Goal: Information Seeking & Learning: Check status

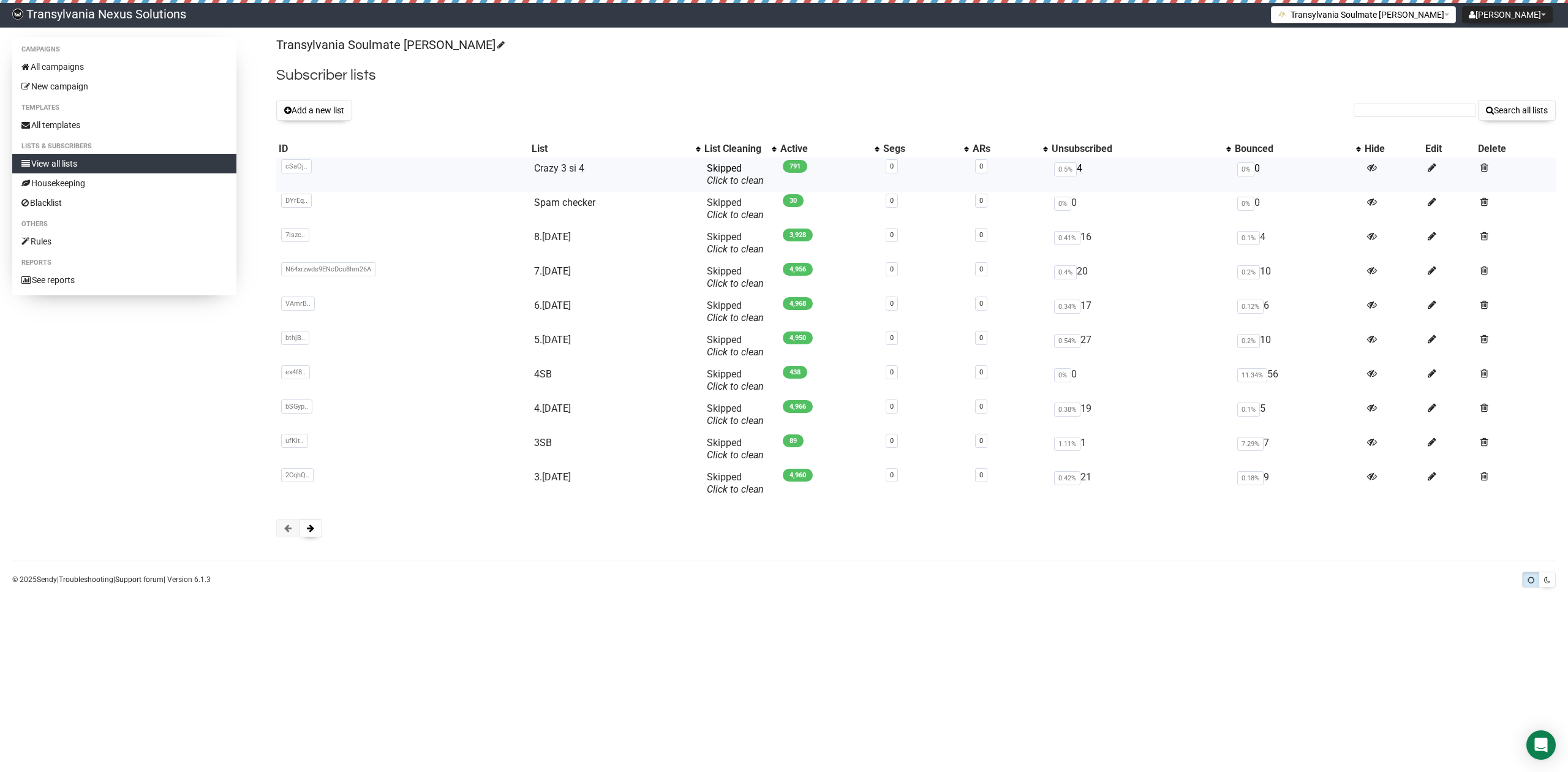
click at [374, 168] on td "cSaOj.. cSaOjNJL8V02n7wpU57636JA" at bounding box center [403, 174] width 253 height 34
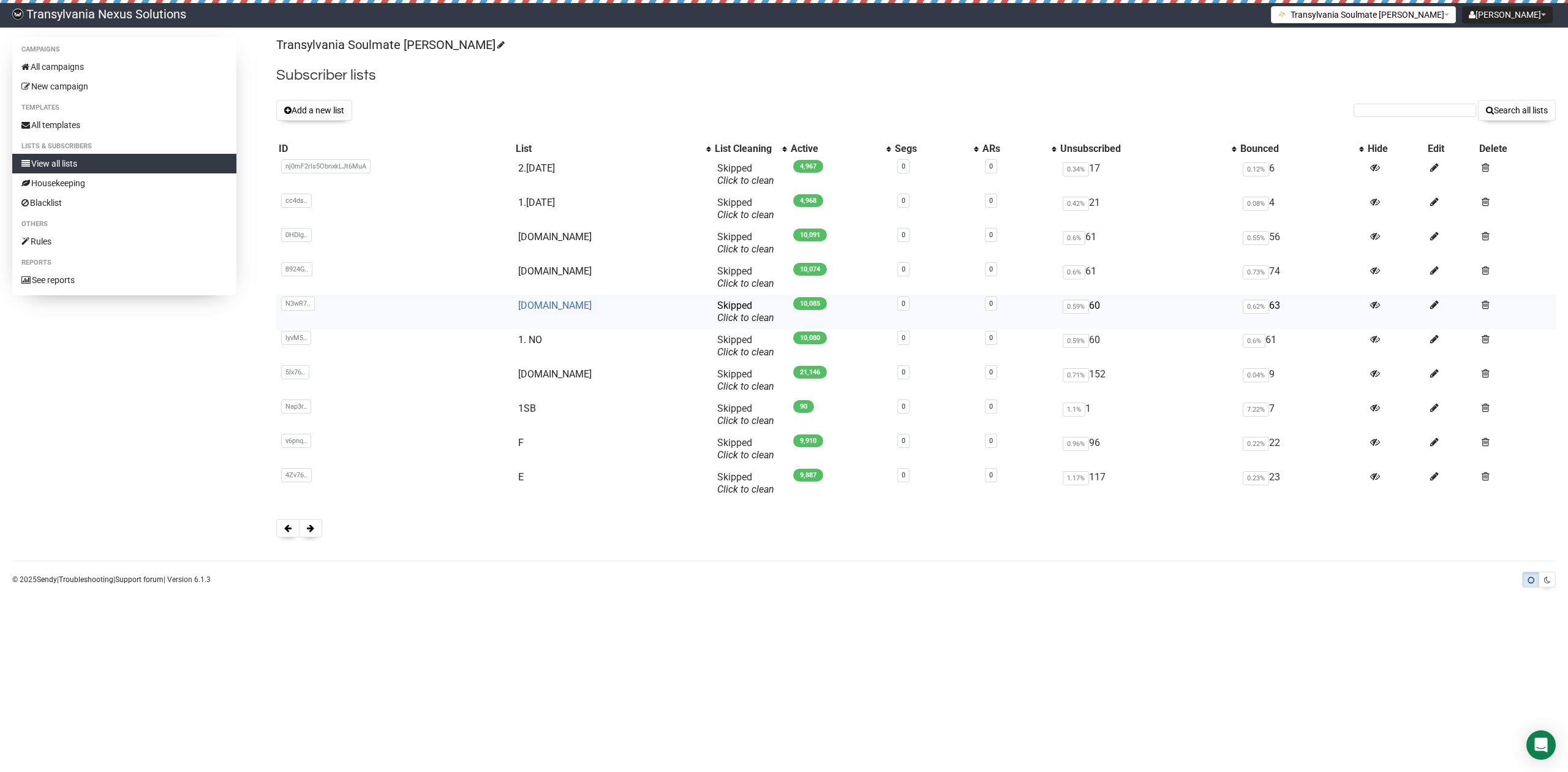
click at [545, 306] on link "[DOMAIN_NAME]" at bounding box center [555, 306] width 74 height 12
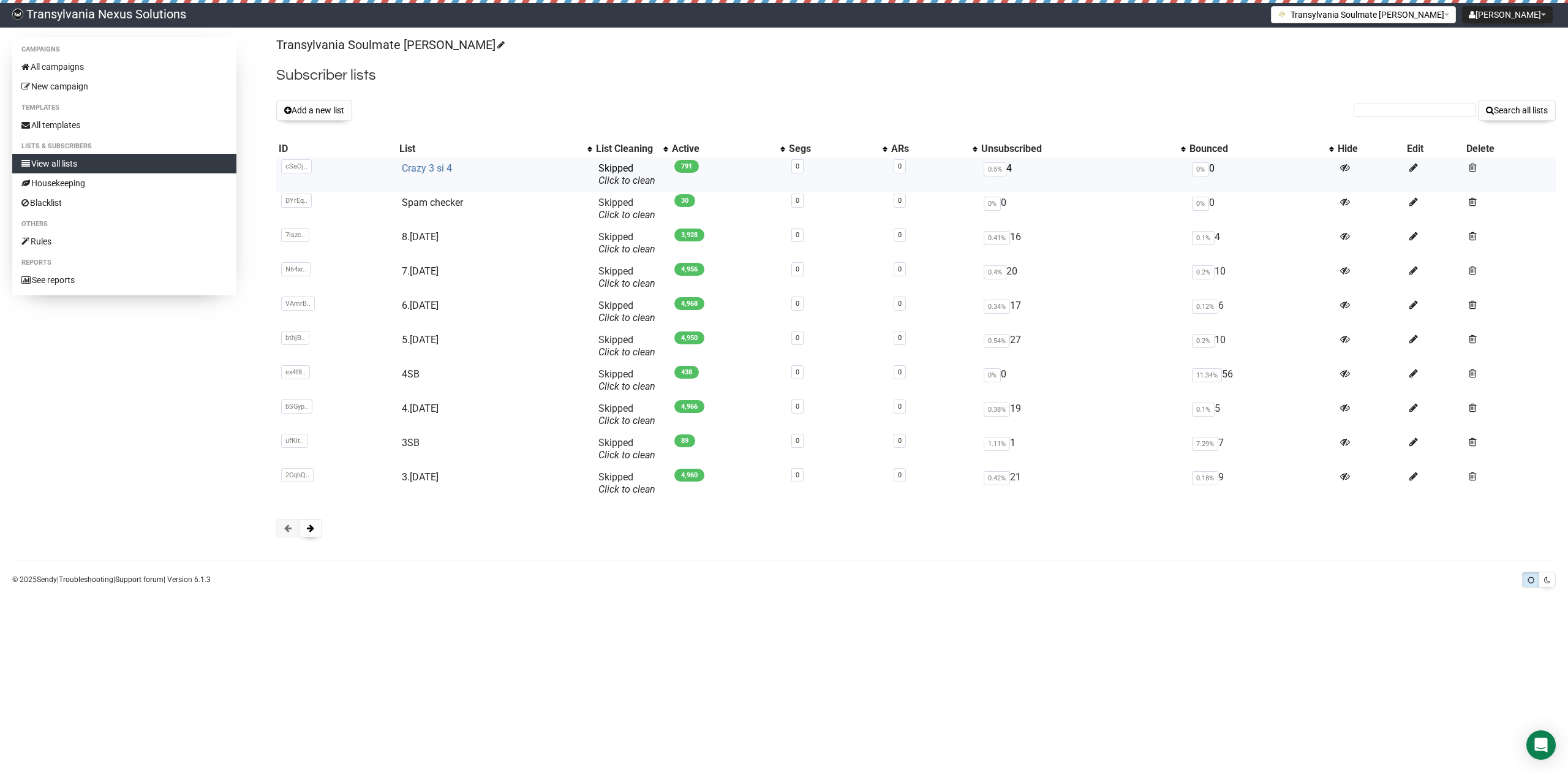
click at [430, 173] on link "Crazy 3 si 4" at bounding box center [427, 168] width 50 height 12
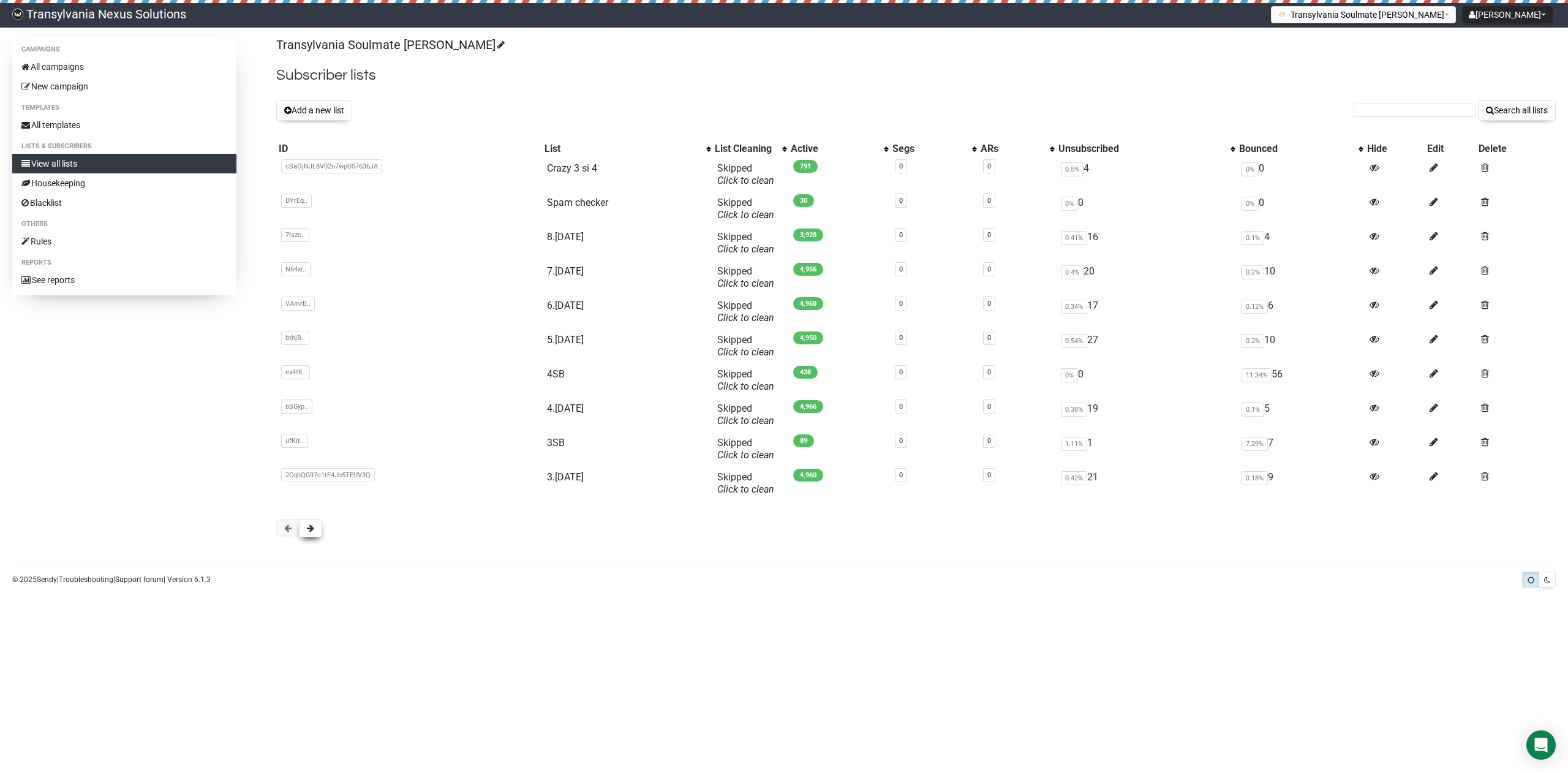
click at [304, 524] on button at bounding box center [311, 528] width 23 height 18
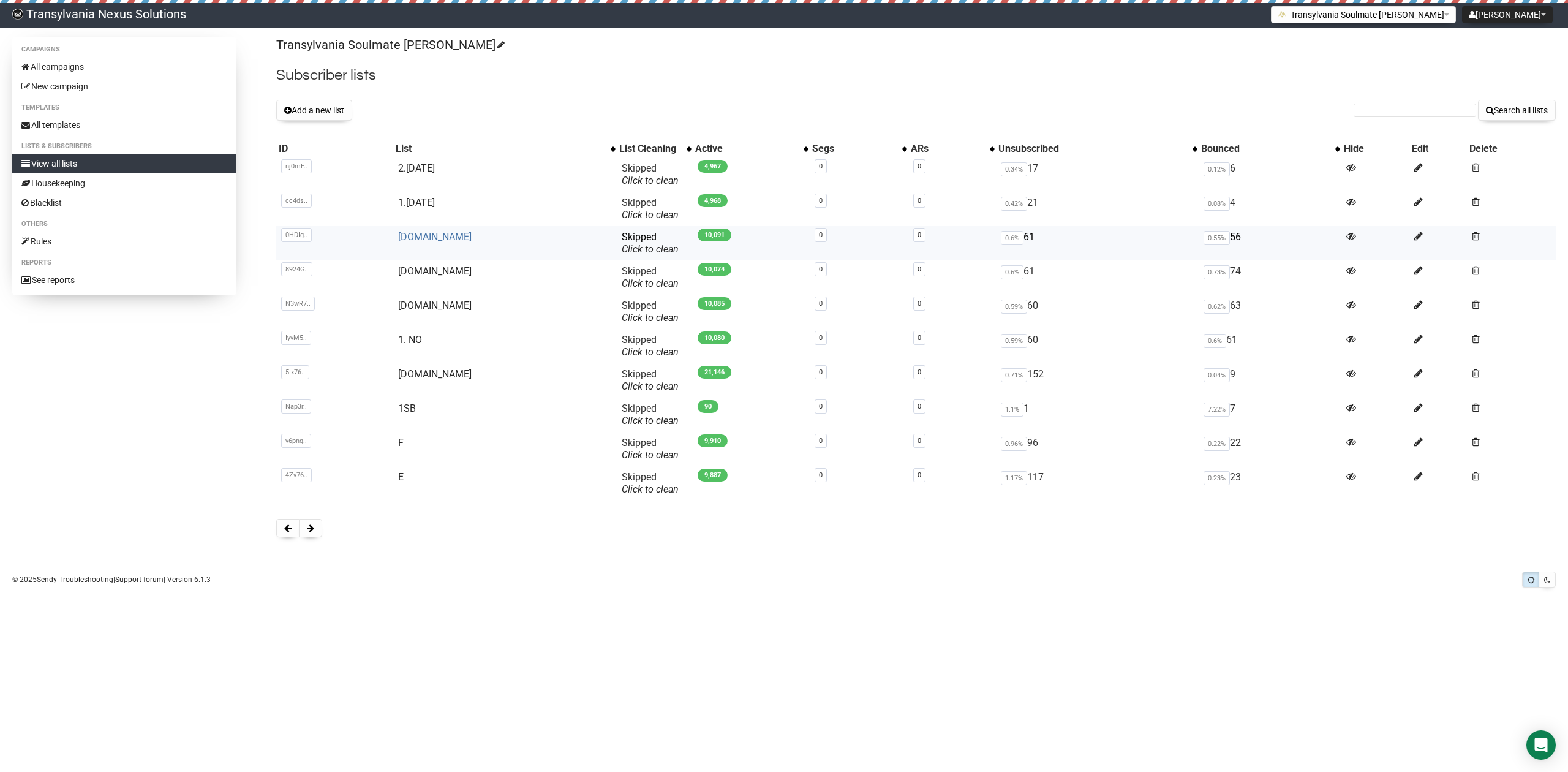
click at [420, 234] on link "4.NO" at bounding box center [435, 237] width 74 height 12
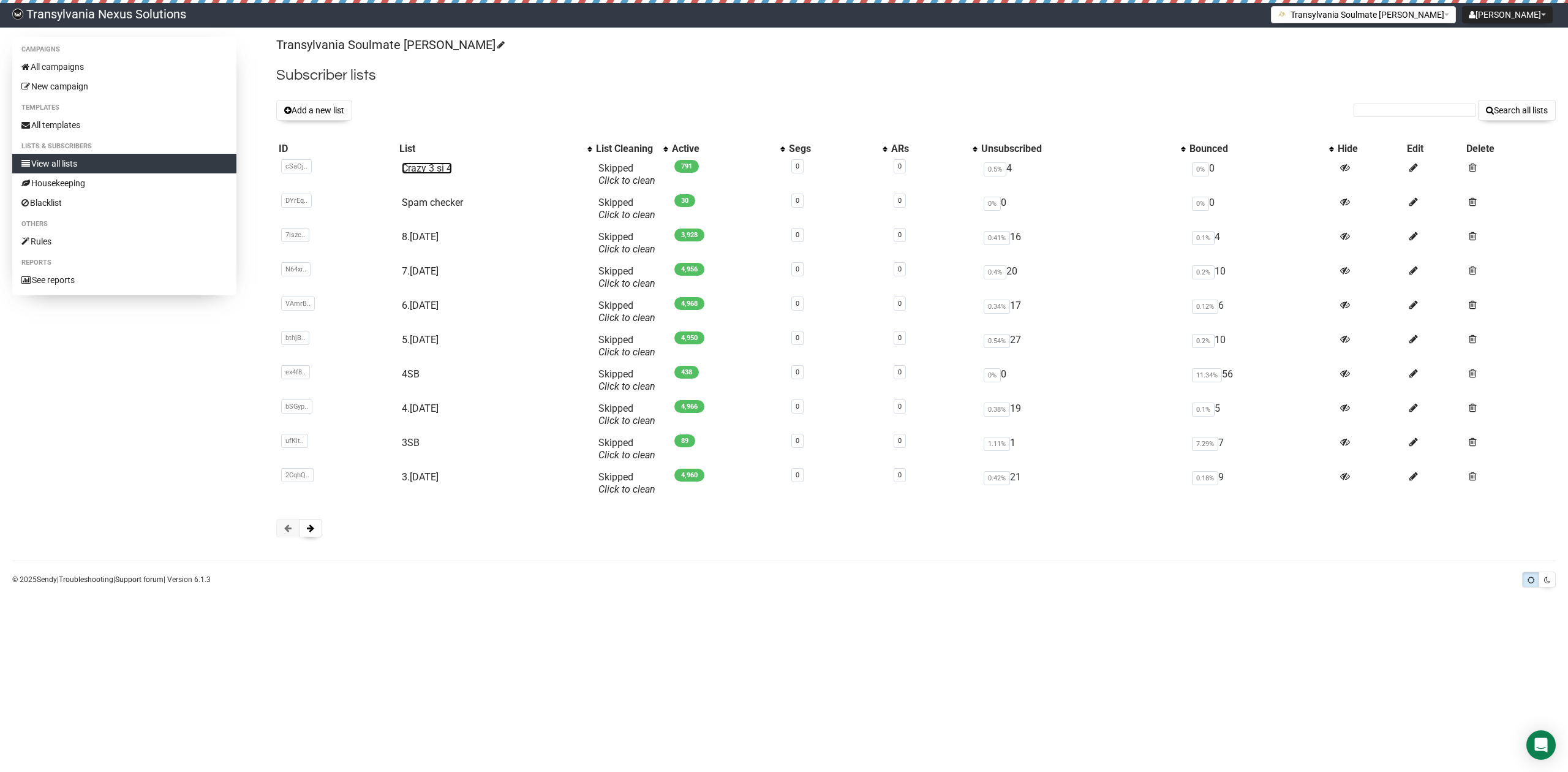
click at [439, 173] on link "Crazy 3 si 4" at bounding box center [427, 168] width 50 height 12
click at [310, 525] on span at bounding box center [311, 528] width 7 height 9
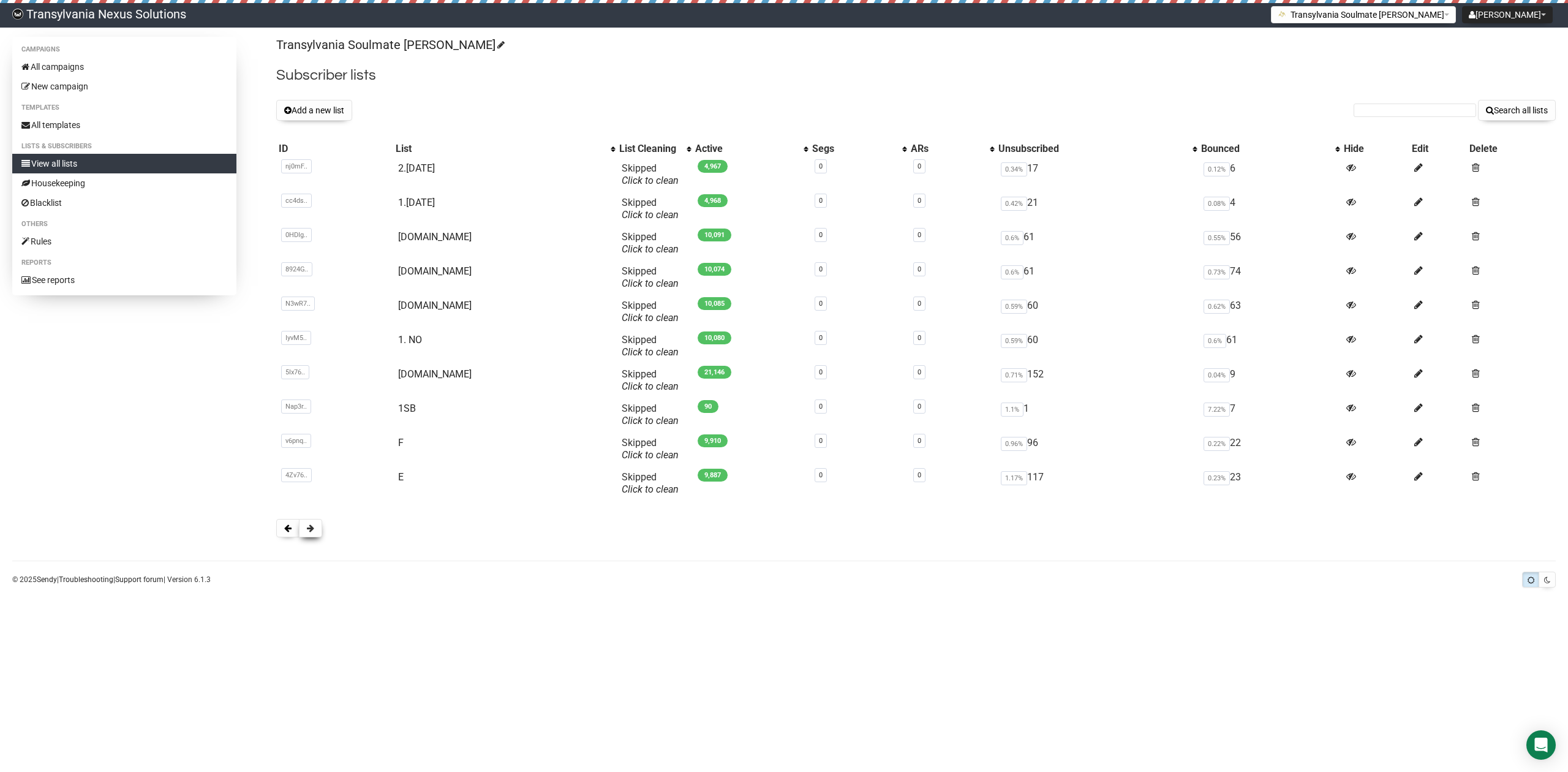
click at [311, 527] on span at bounding box center [311, 528] width 7 height 9
click at [424, 265] on td "[DOMAIN_NAME]" at bounding box center [505, 277] width 224 height 34
click at [422, 270] on link "3.NO" at bounding box center [435, 271] width 74 height 12
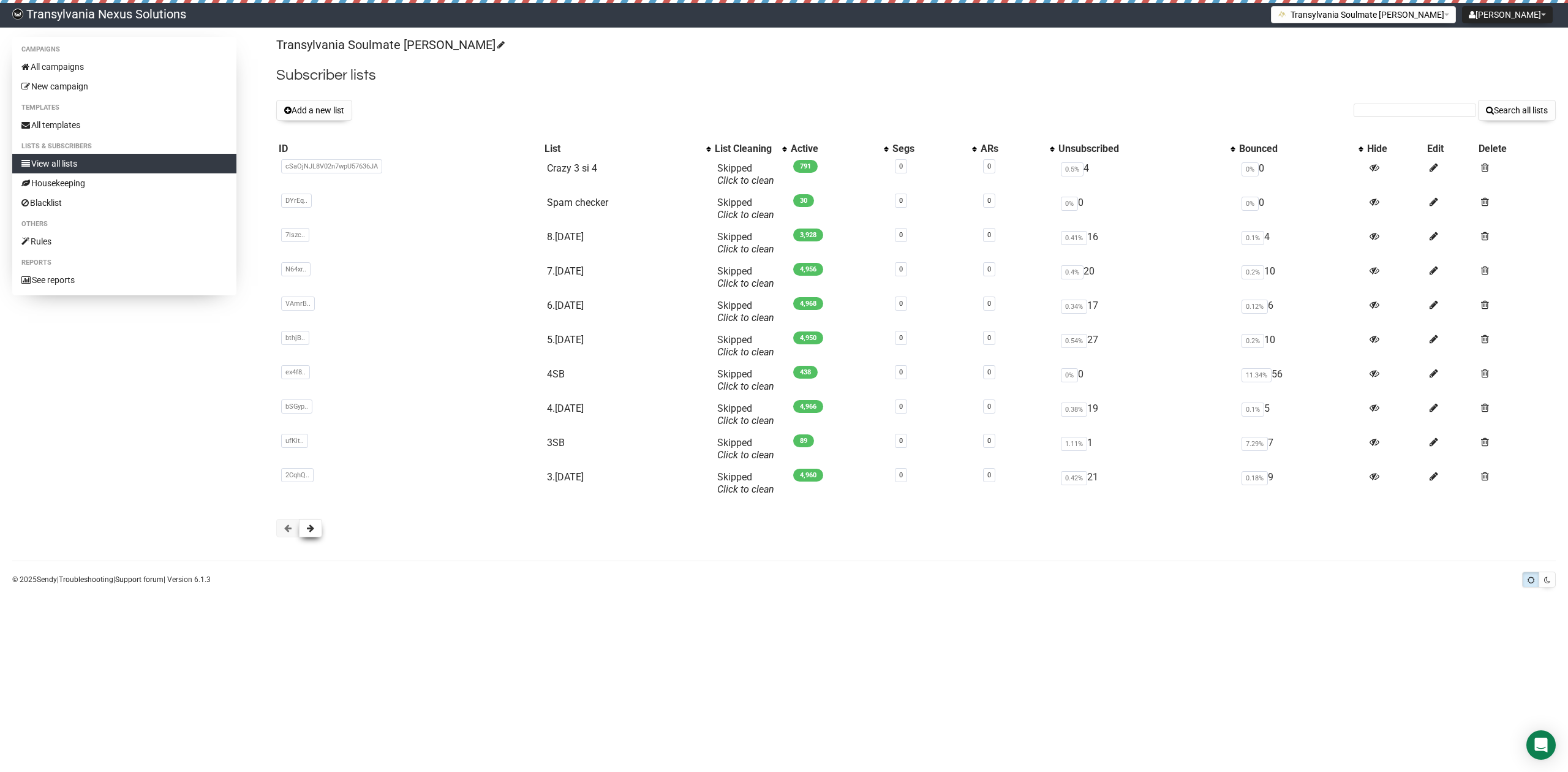
click at [305, 531] on button at bounding box center [311, 528] width 23 height 18
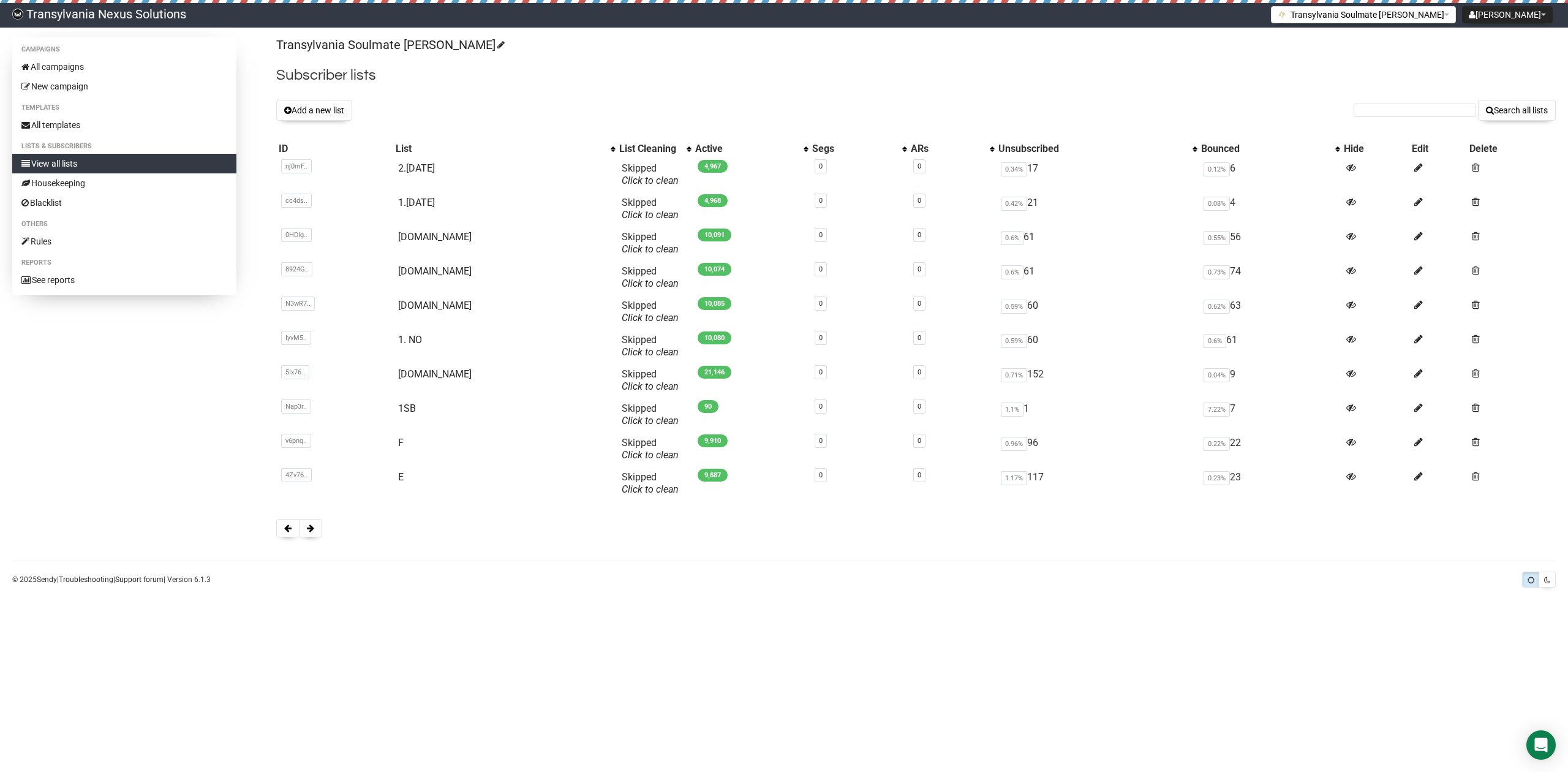
click at [305, 531] on button at bounding box center [311, 528] width 23 height 18
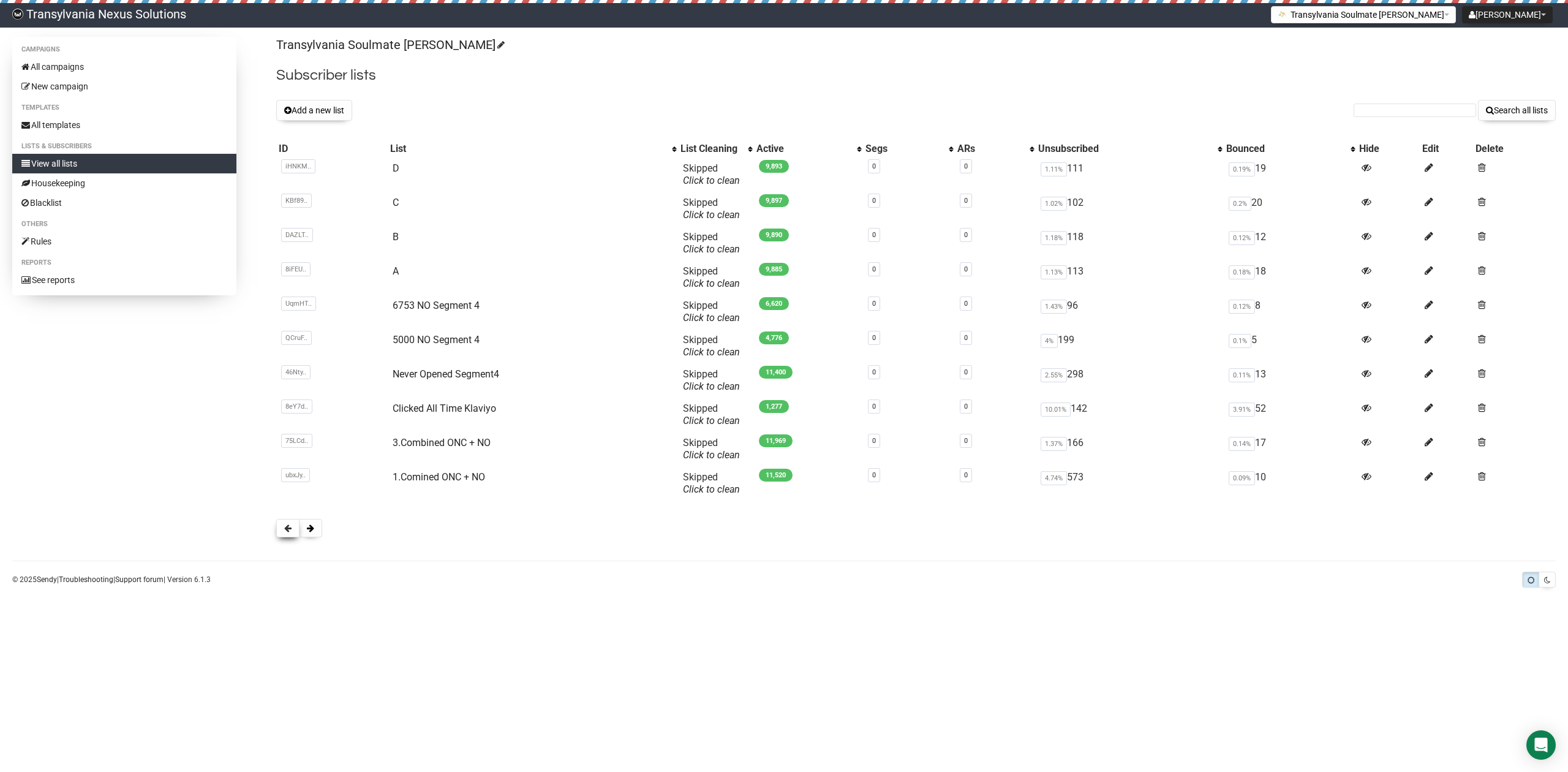
click at [290, 535] on button at bounding box center [288, 528] width 23 height 18
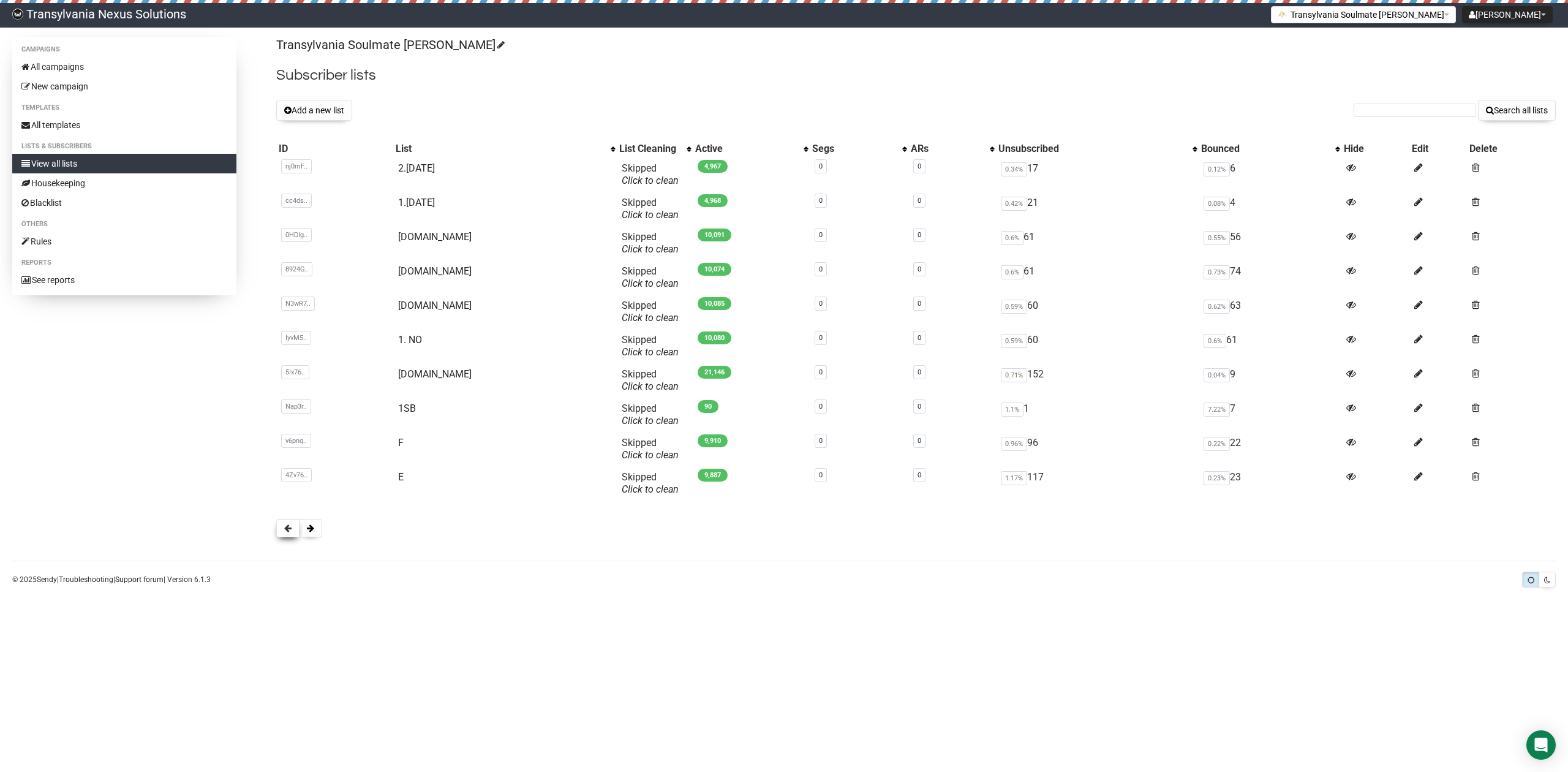
click at [282, 525] on button at bounding box center [288, 528] width 23 height 18
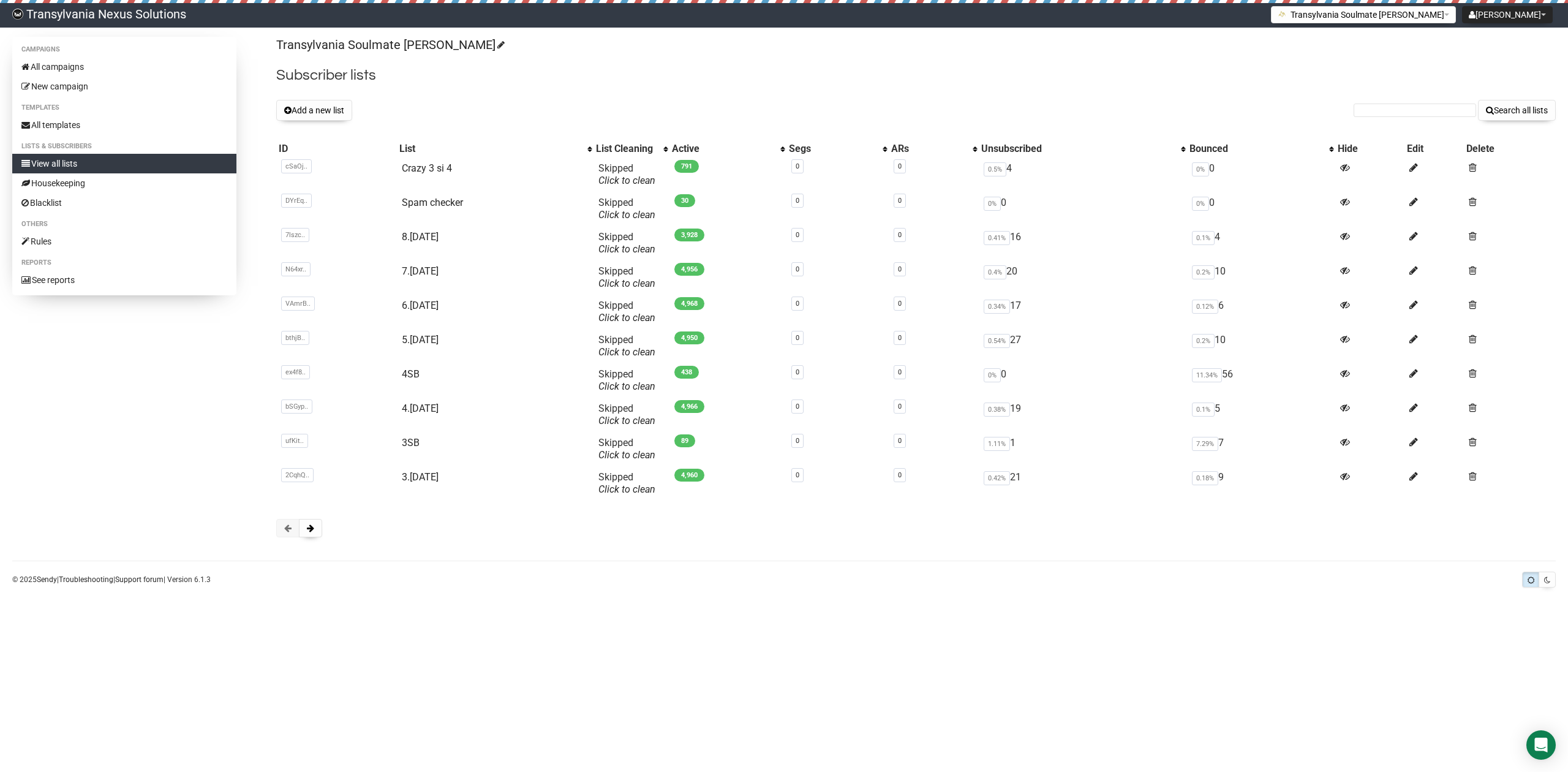
click at [282, 525] on button at bounding box center [288, 528] width 23 height 18
click at [316, 532] on button at bounding box center [311, 528] width 23 height 18
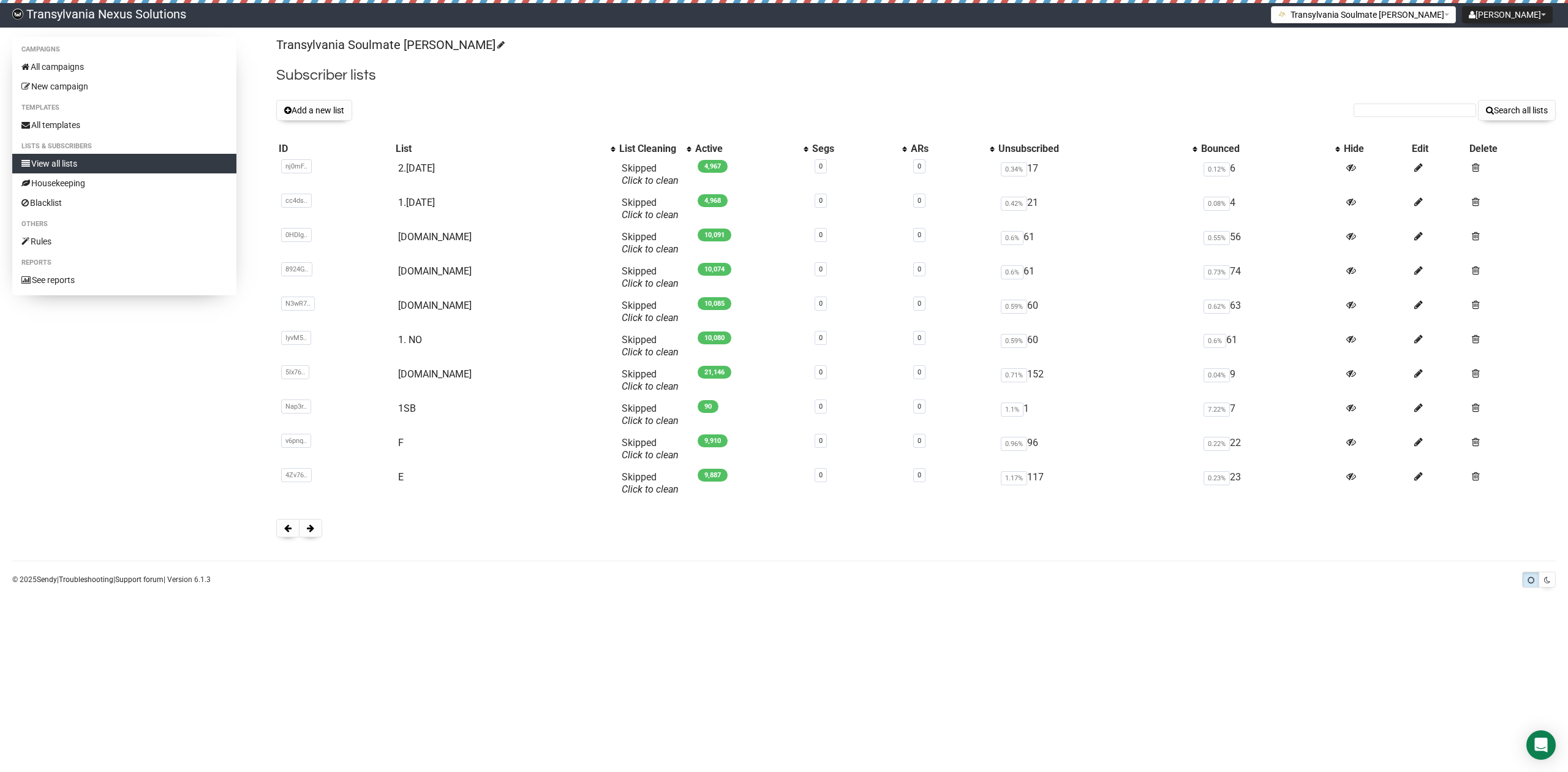
click at [315, 532] on button at bounding box center [311, 528] width 23 height 18
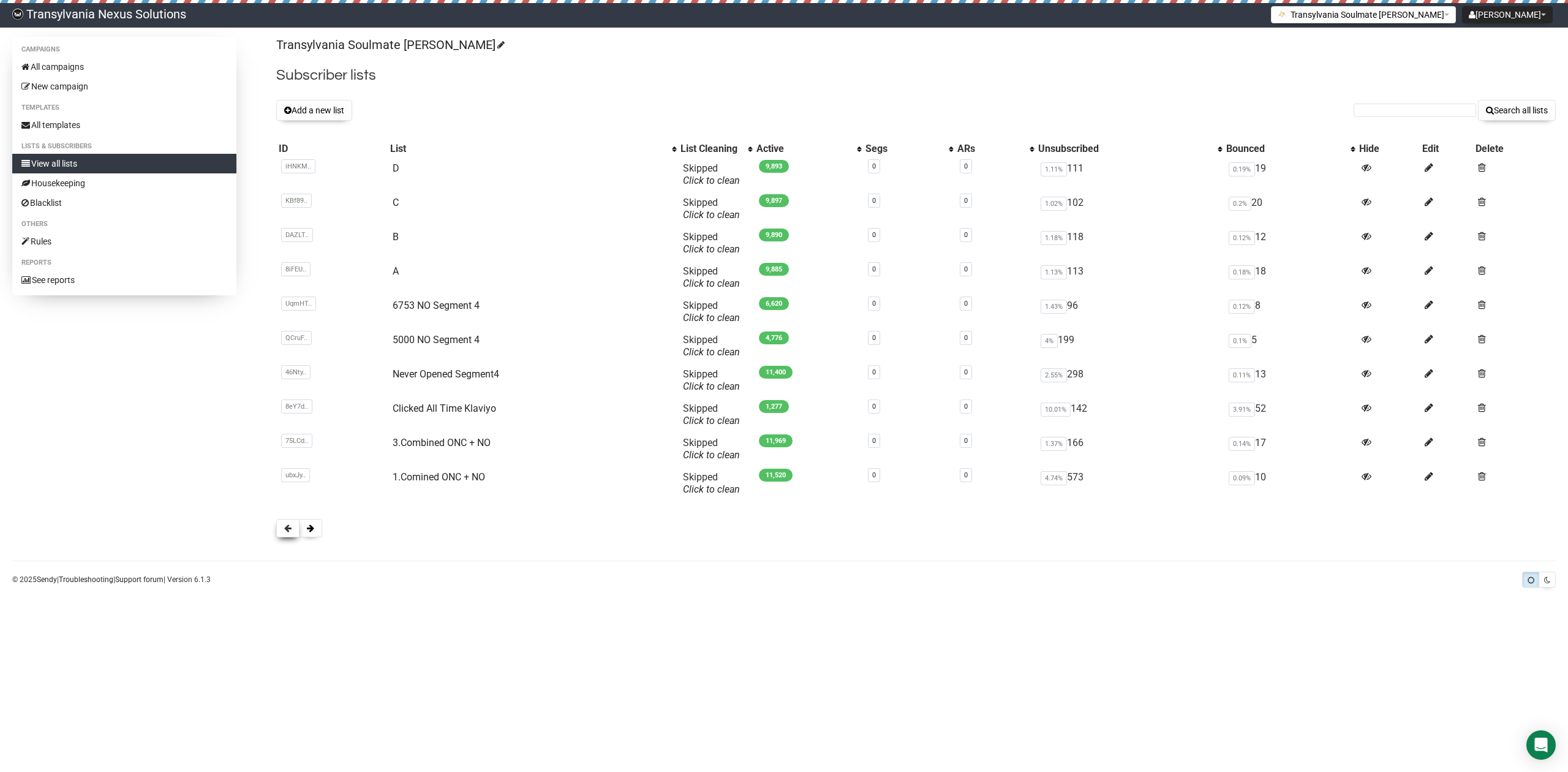
click at [289, 523] on button at bounding box center [288, 528] width 23 height 18
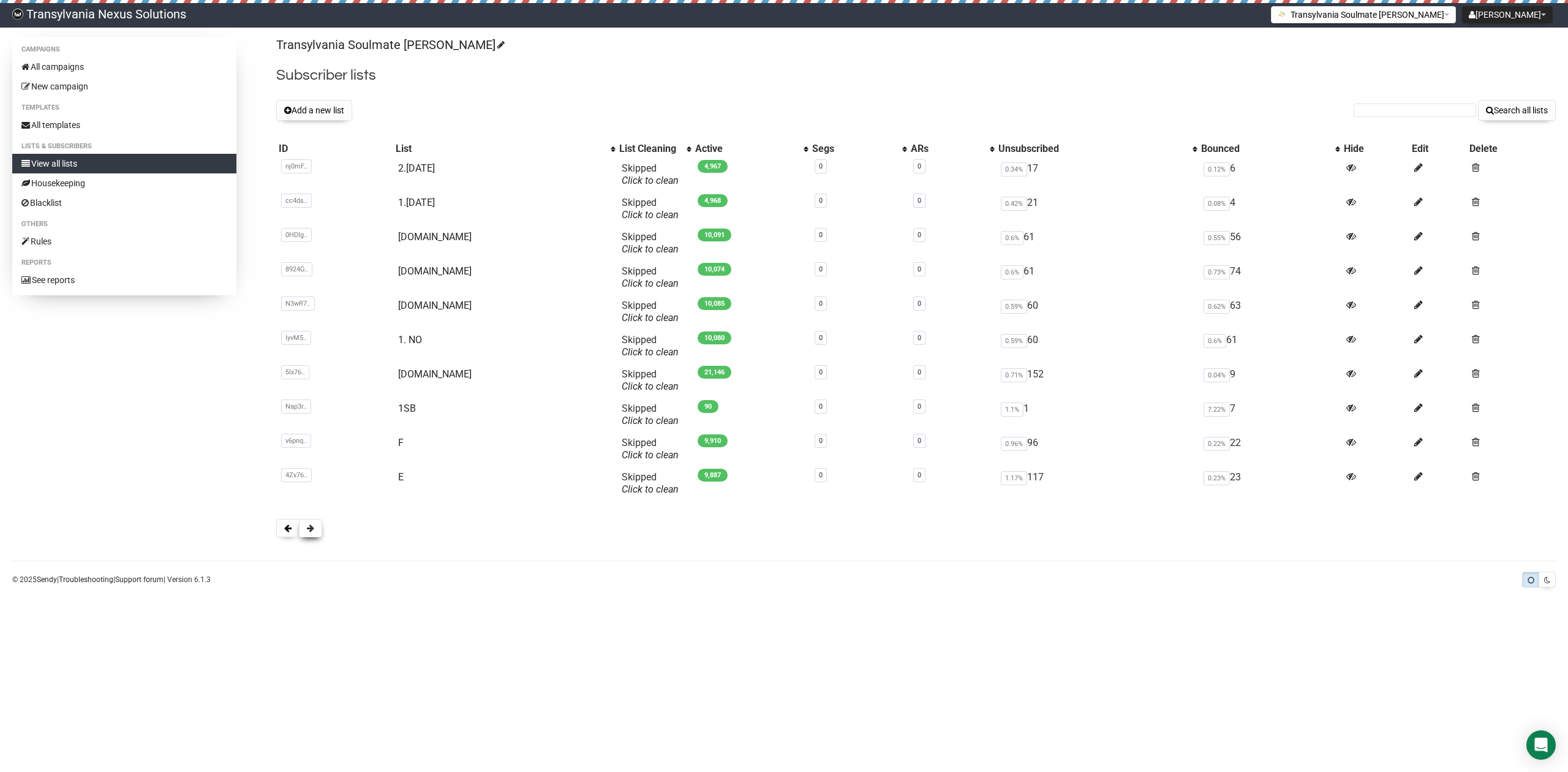
click at [308, 528] on span at bounding box center [311, 528] width 7 height 9
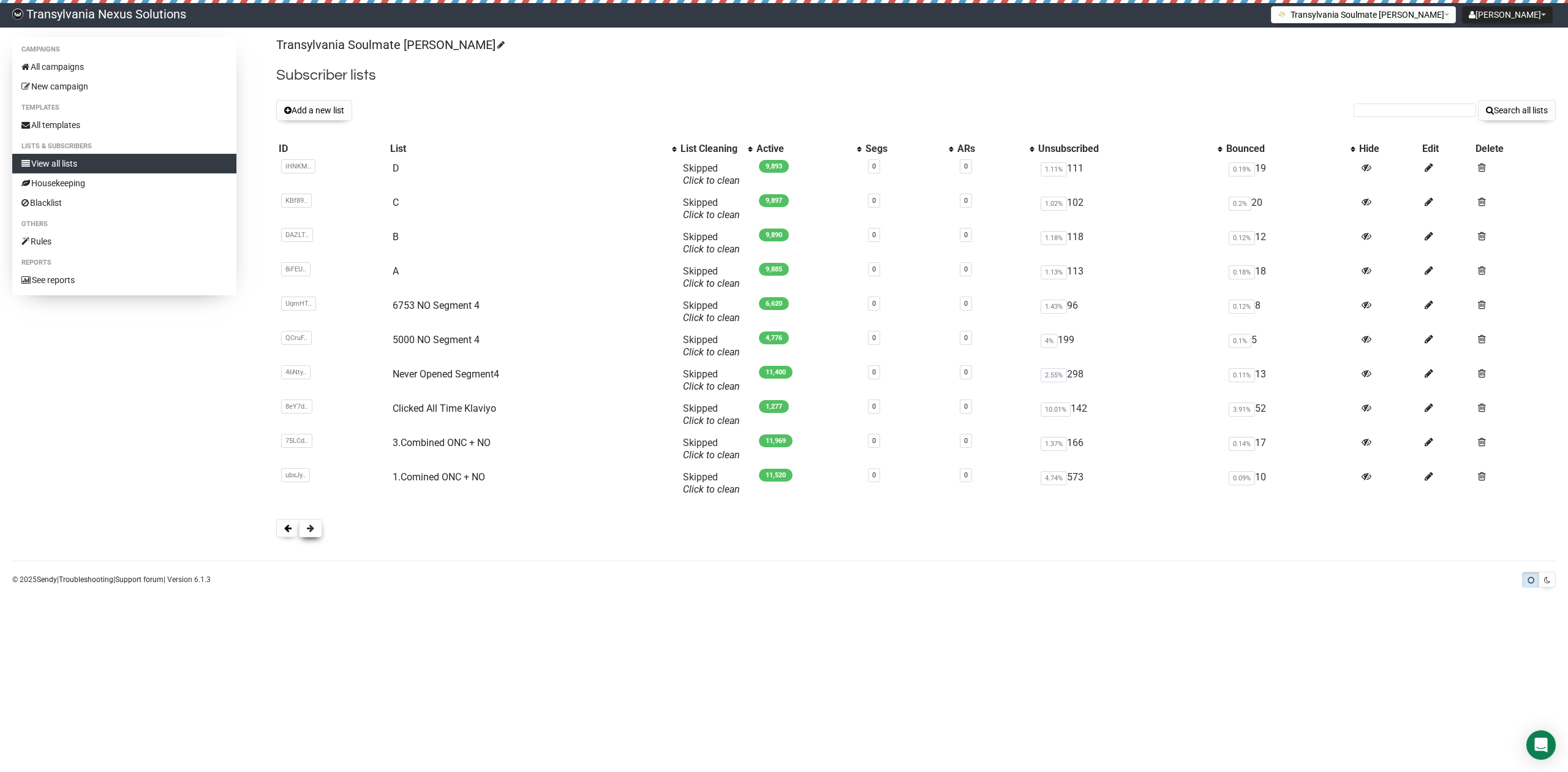
click at [312, 527] on span at bounding box center [311, 528] width 7 height 9
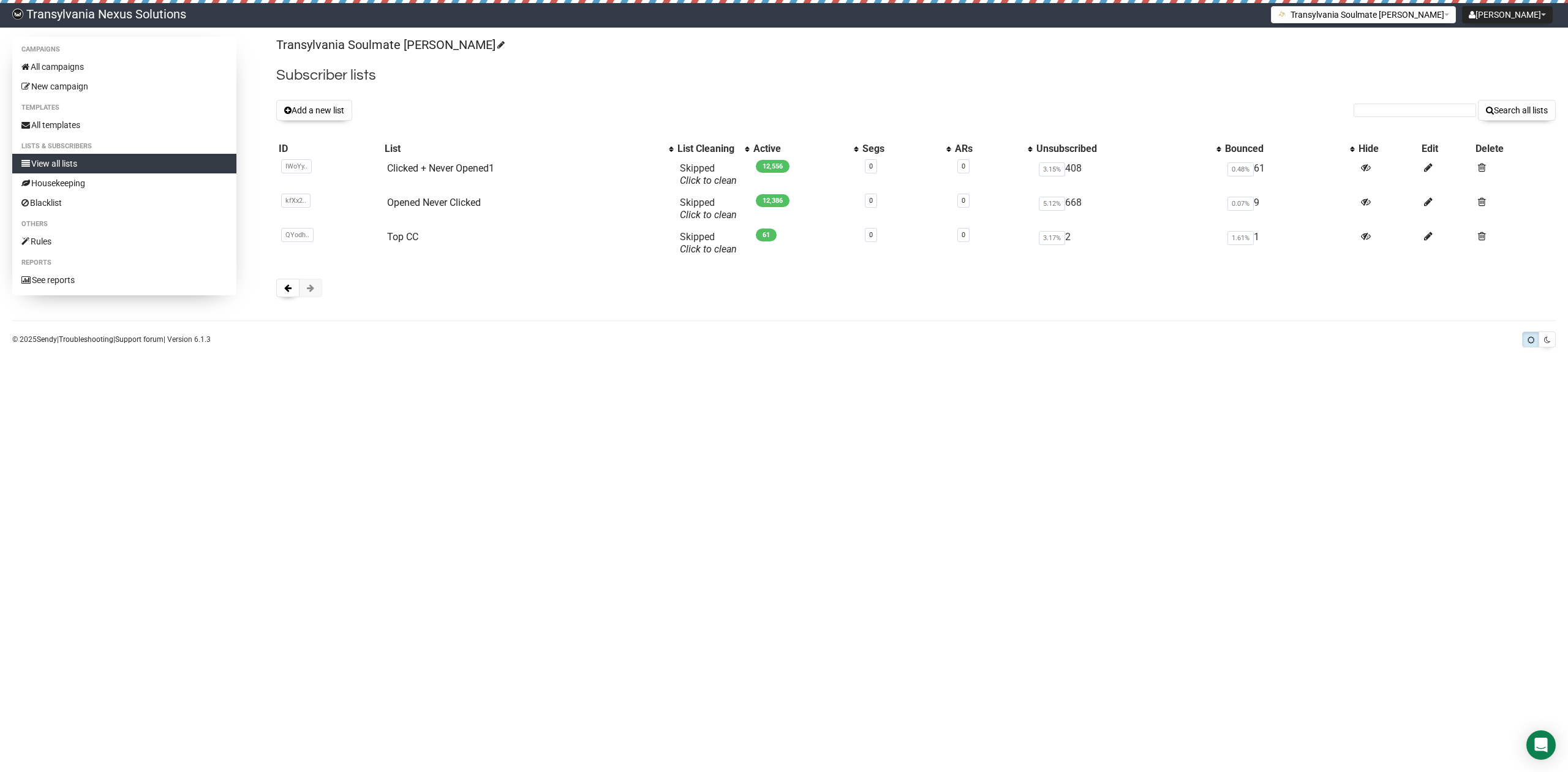
click at [312, 292] on span at bounding box center [311, 288] width 7 height 9
click at [281, 294] on button at bounding box center [288, 287] width 23 height 18
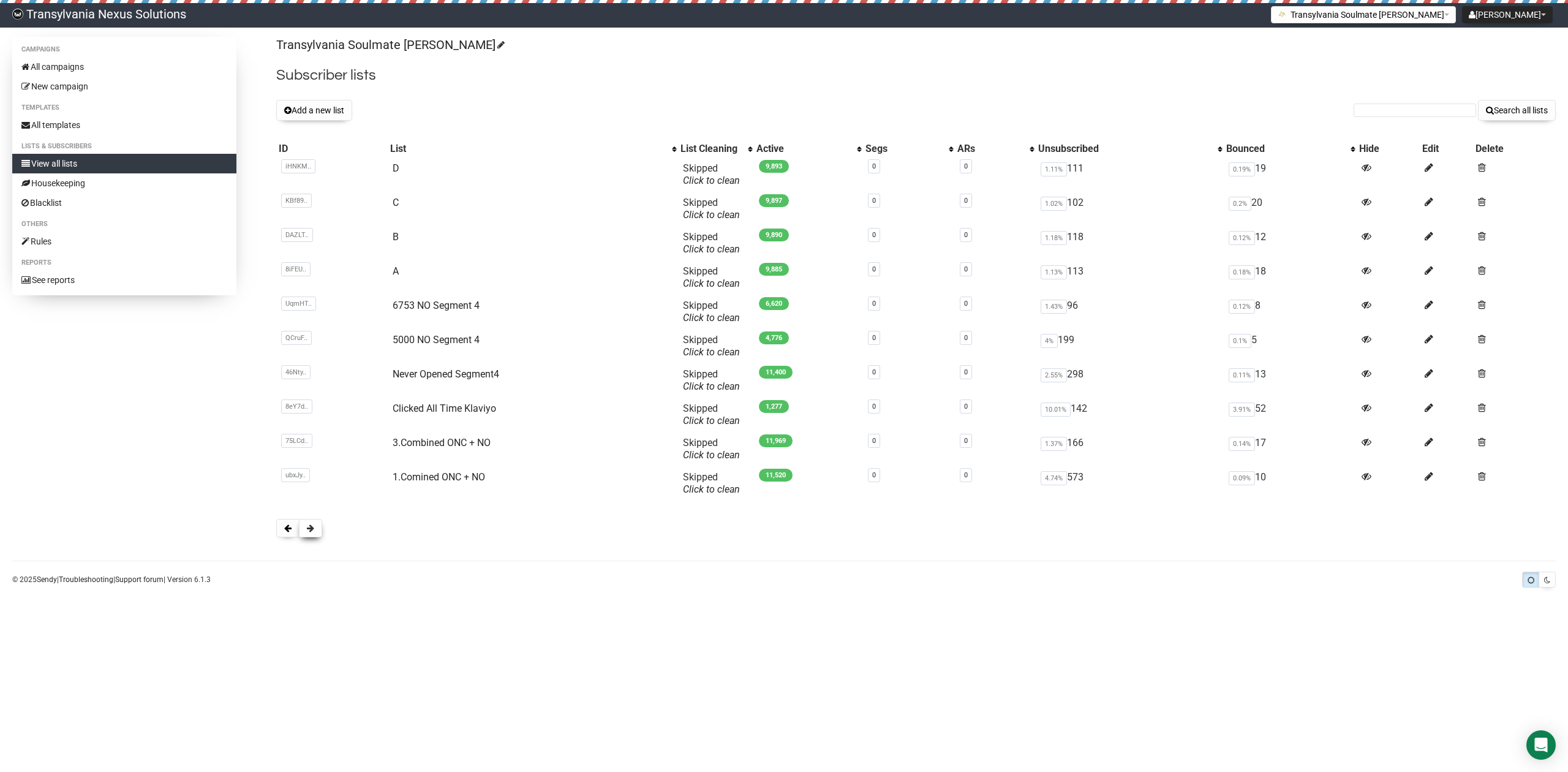
click at [314, 525] on span at bounding box center [311, 528] width 7 height 9
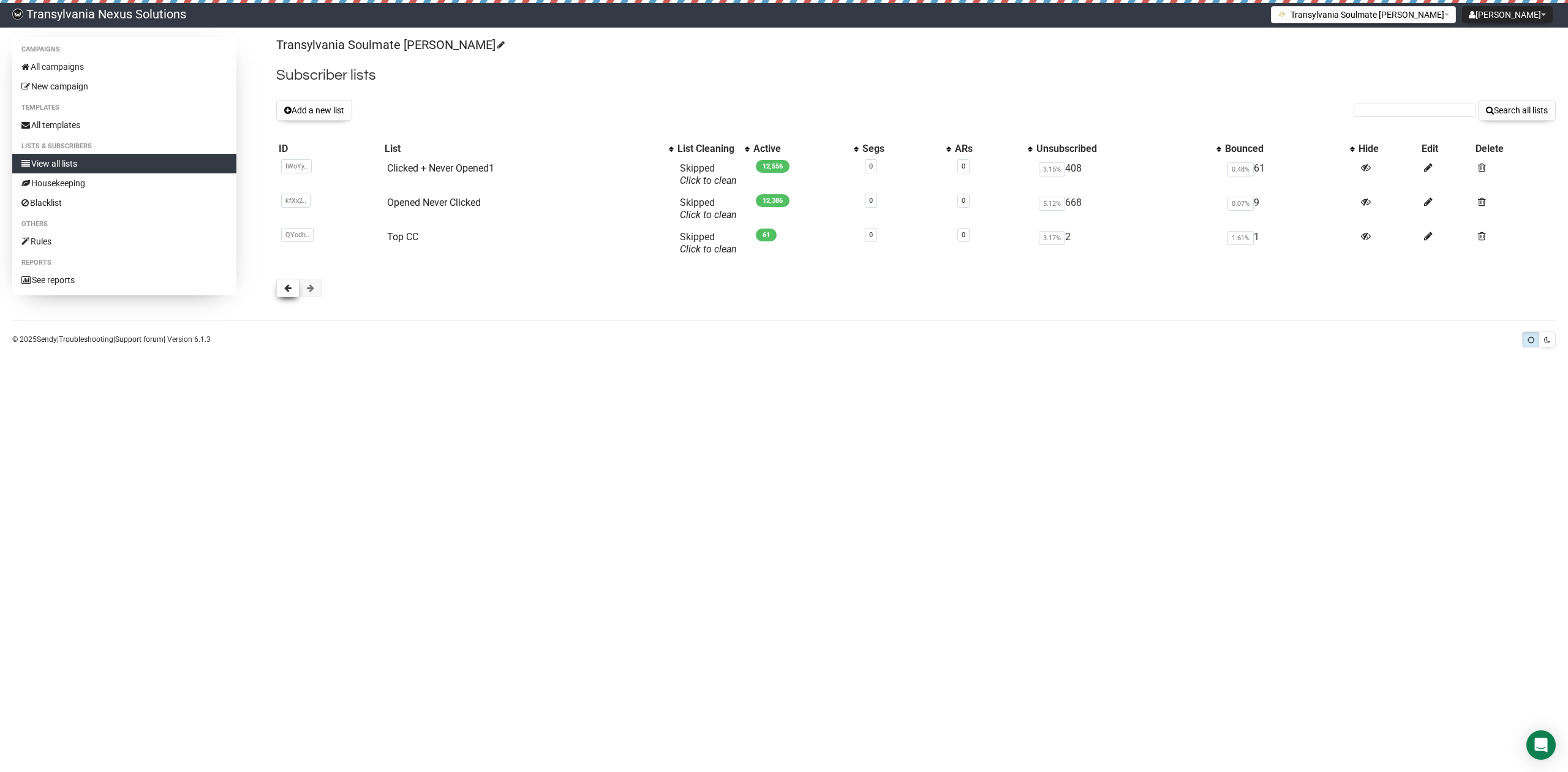
click at [281, 292] on button at bounding box center [288, 287] width 23 height 18
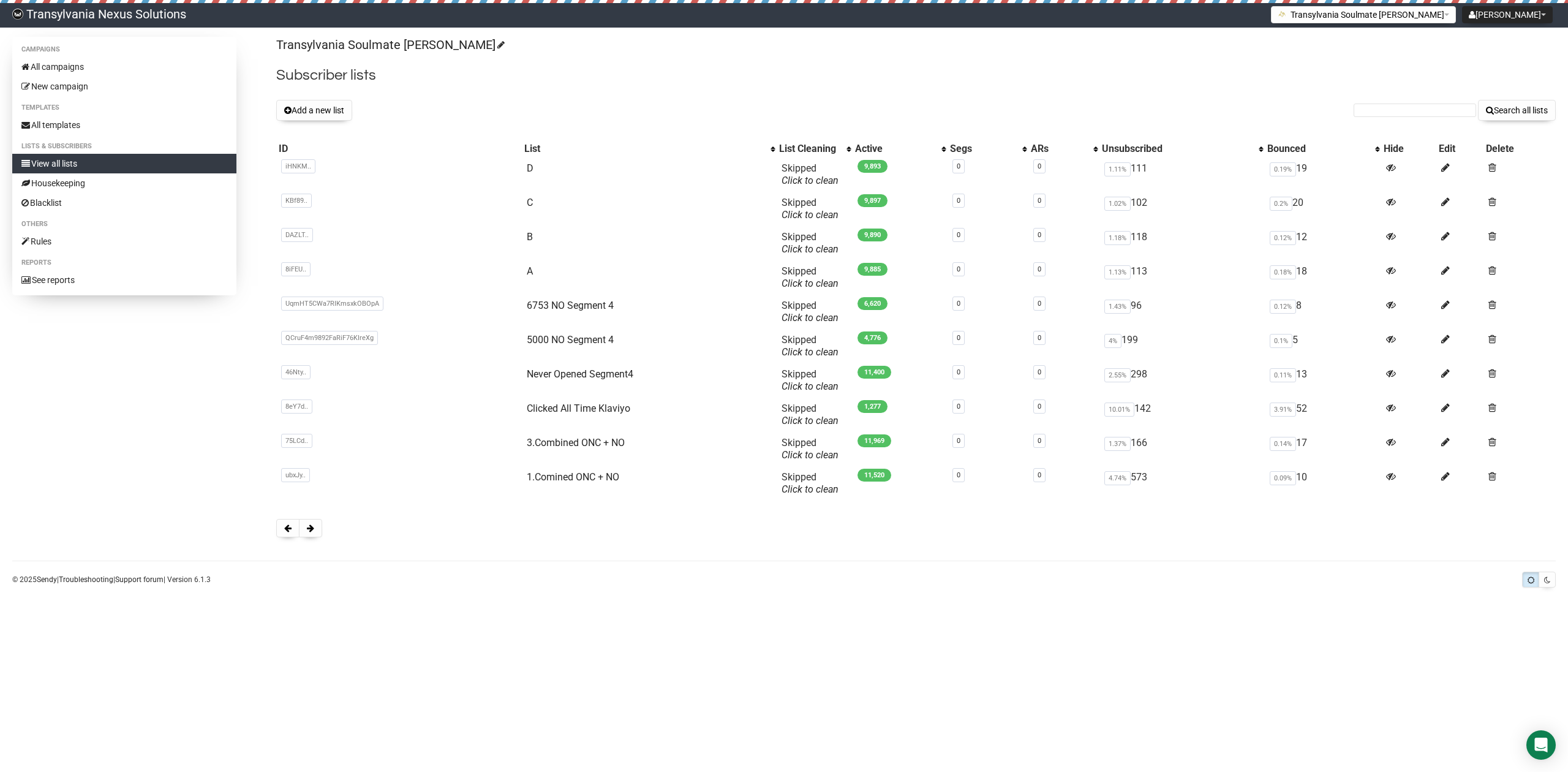
click at [270, 540] on div "Campaigns All campaigns New campaign Templates All templates Lists & subscriber…" at bounding box center [784, 292] width 1544 height 512
click at [284, 535] on button at bounding box center [288, 528] width 23 height 18
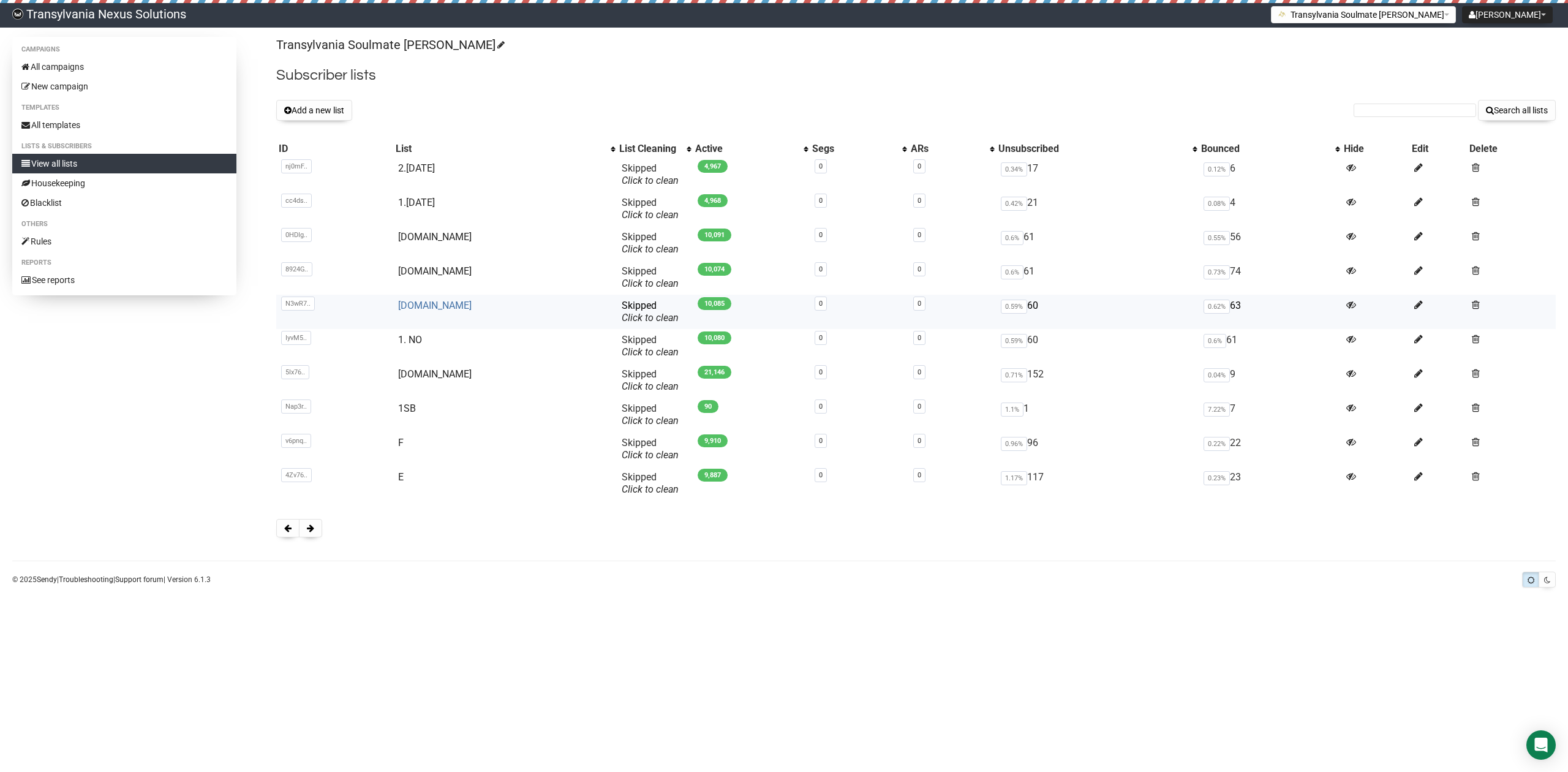
click at [413, 306] on link "[DOMAIN_NAME]" at bounding box center [435, 306] width 74 height 12
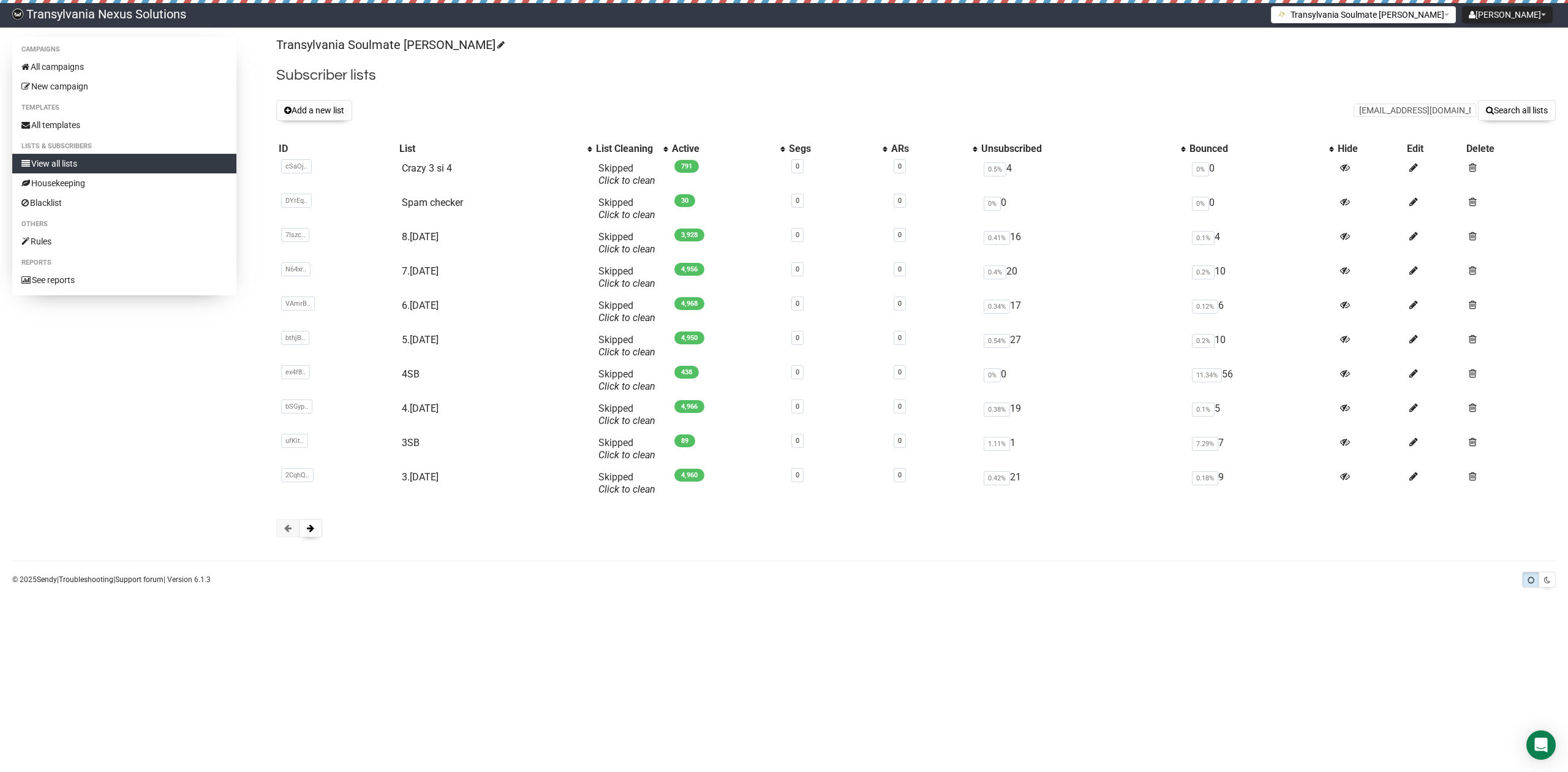
click at [1363, 107] on input "[EMAIL_ADDRESS][DOMAIN_NAME]" at bounding box center [1415, 110] width 123 height 13
type input "[EMAIL_ADDRESS][DOMAIN_NAME]"
click at [1518, 126] on div "Transylvania Soulmate Decoder Subscriber lists Add a new list ko_nikolina@hotma…" at bounding box center [916, 292] width 1280 height 512
click at [1518, 121] on button "Search all lists" at bounding box center [1517, 110] width 77 height 20
click at [96, 67] on link "All campaigns" at bounding box center [124, 67] width 224 height 20
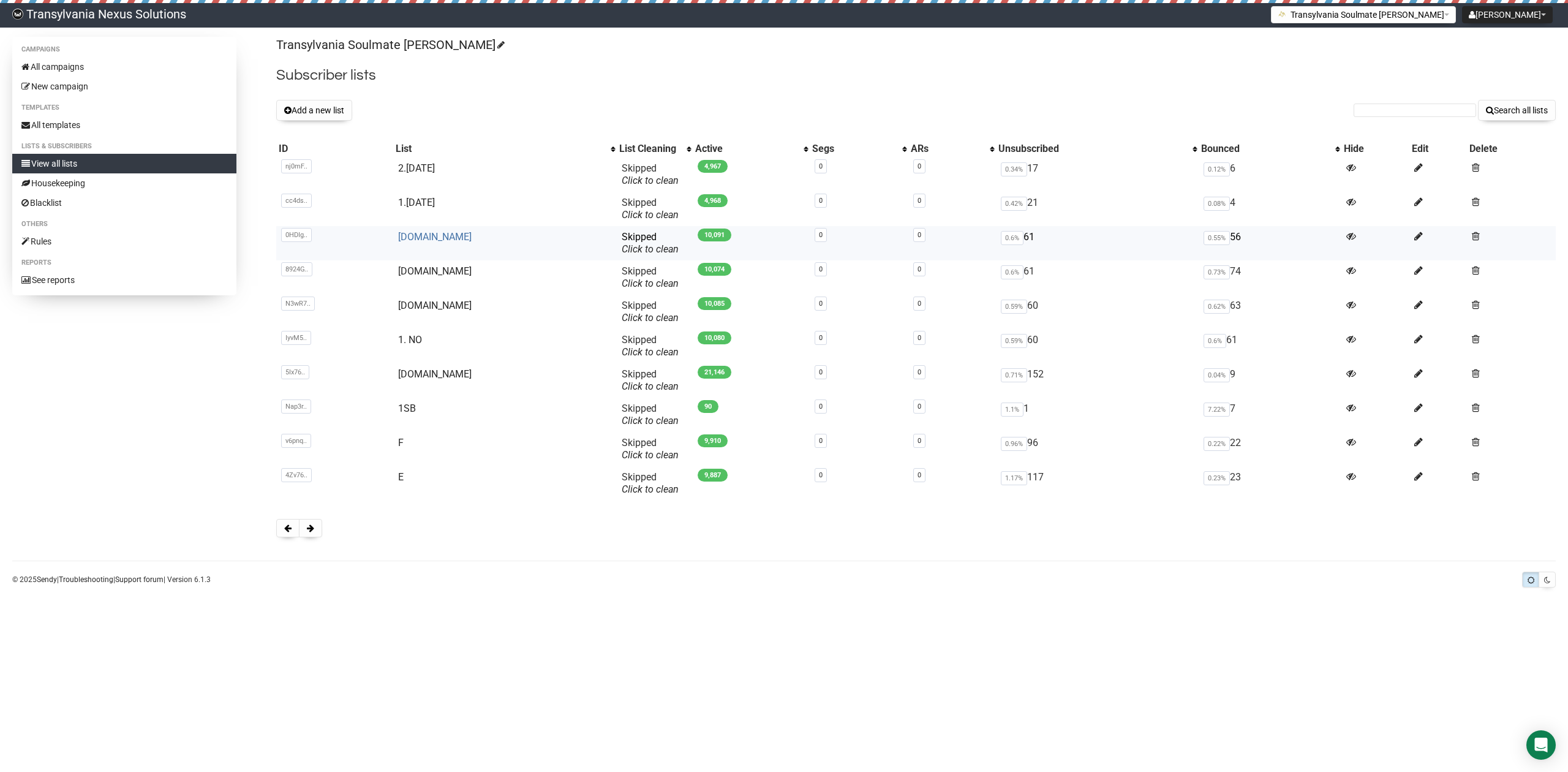
click at [412, 234] on link "[DOMAIN_NAME]" at bounding box center [435, 237] width 74 height 12
click at [414, 275] on link "[DOMAIN_NAME]" at bounding box center [435, 271] width 74 height 12
click at [419, 276] on link "[DOMAIN_NAME]" at bounding box center [435, 271] width 74 height 12
click at [420, 309] on link "2.NO" at bounding box center [435, 306] width 74 height 12
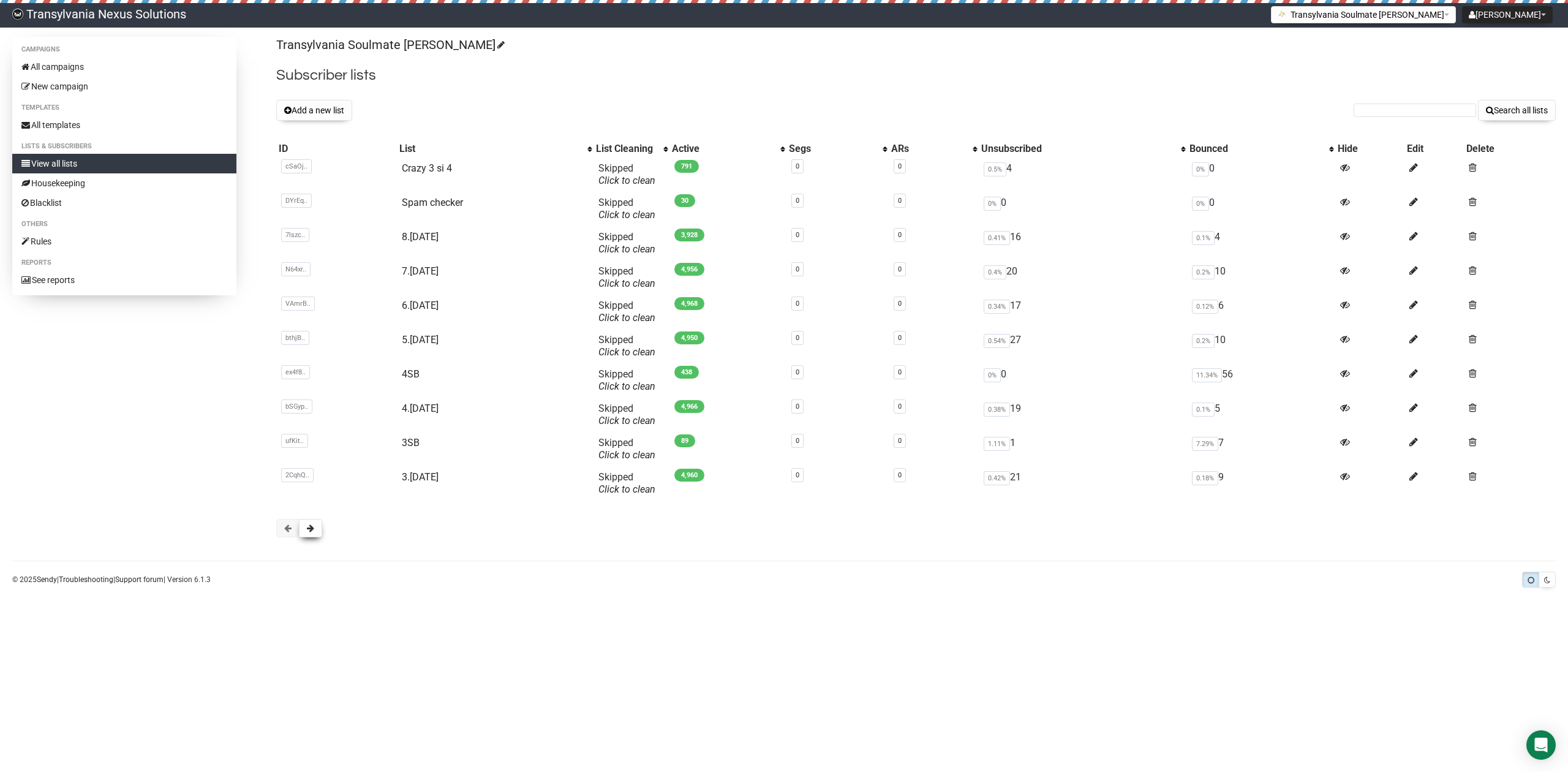
click at [322, 535] on button at bounding box center [311, 528] width 23 height 18
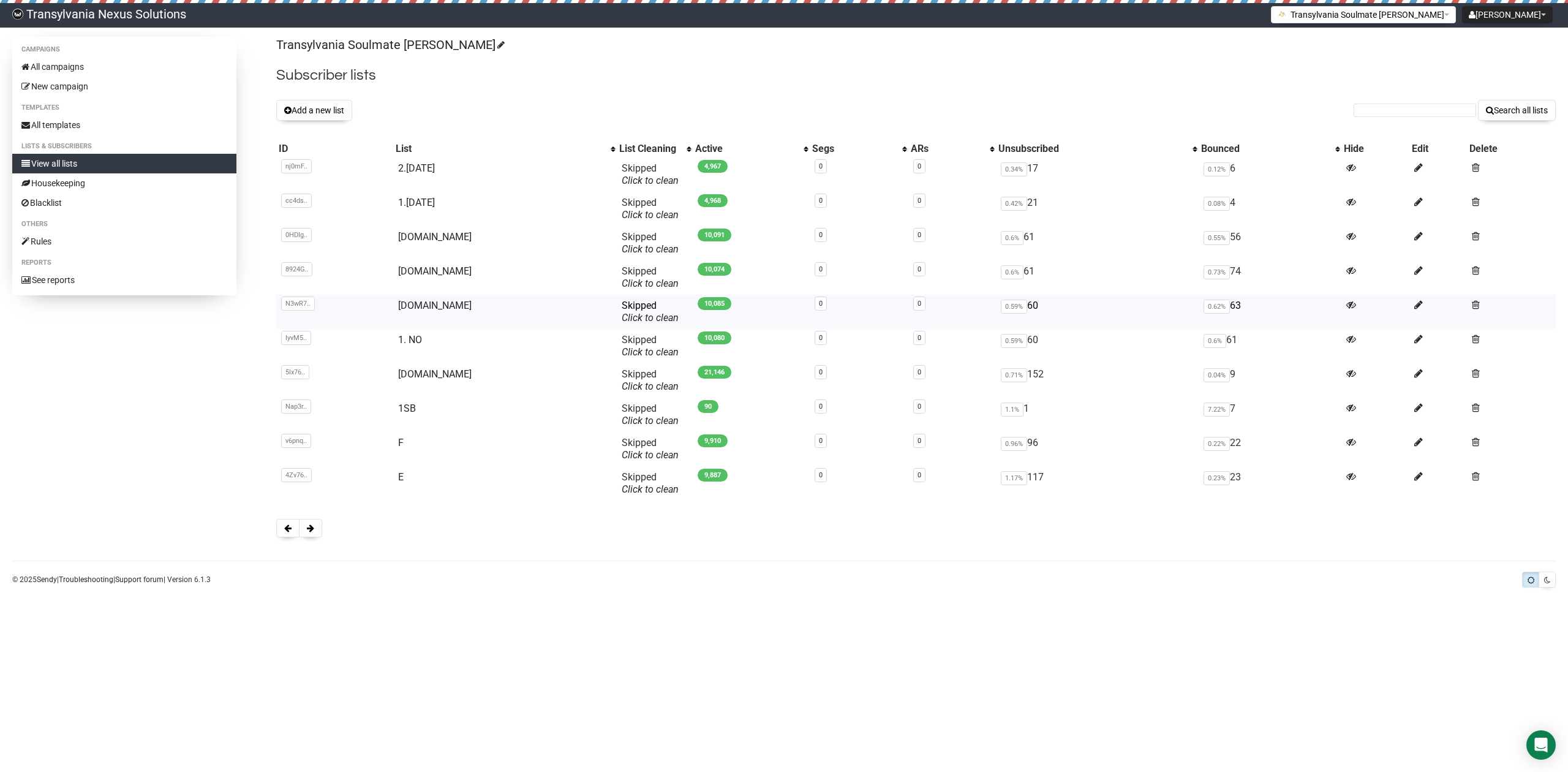
click at [393, 308] on td "N3wR7.. N3wR7rQNpn4zcF8Tp4D892VQ" at bounding box center [335, 311] width 117 height 34
click at [412, 305] on link "2.NO" at bounding box center [435, 306] width 74 height 12
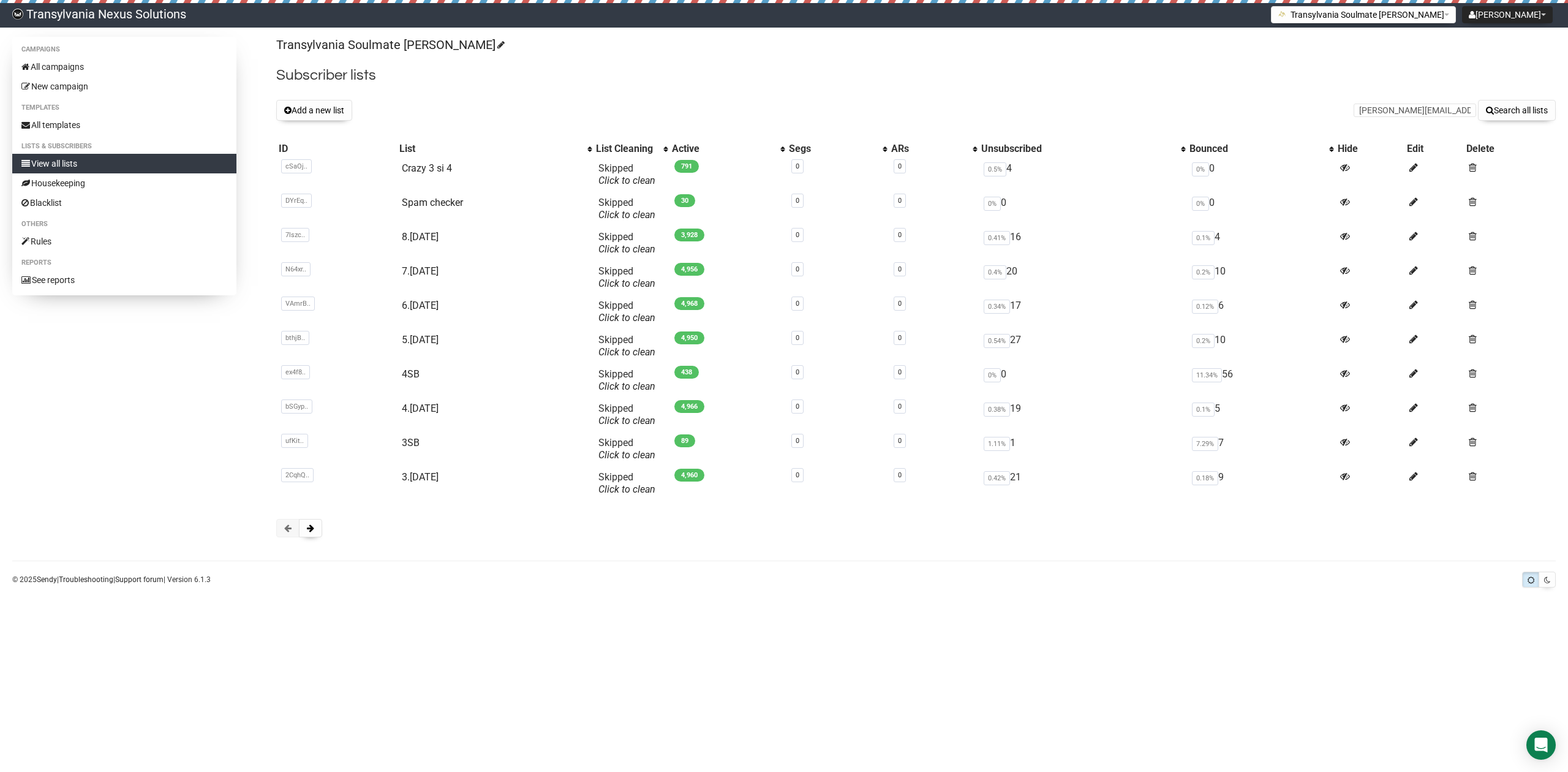
click at [1371, 110] on input "[PERSON_NAME][EMAIL_ADDRESS][DOMAIN_NAME]" at bounding box center [1415, 110] width 123 height 13
type input "ellen.kiefer81@web.de"
click at [1510, 111] on button "Search all lists" at bounding box center [1517, 110] width 77 height 20
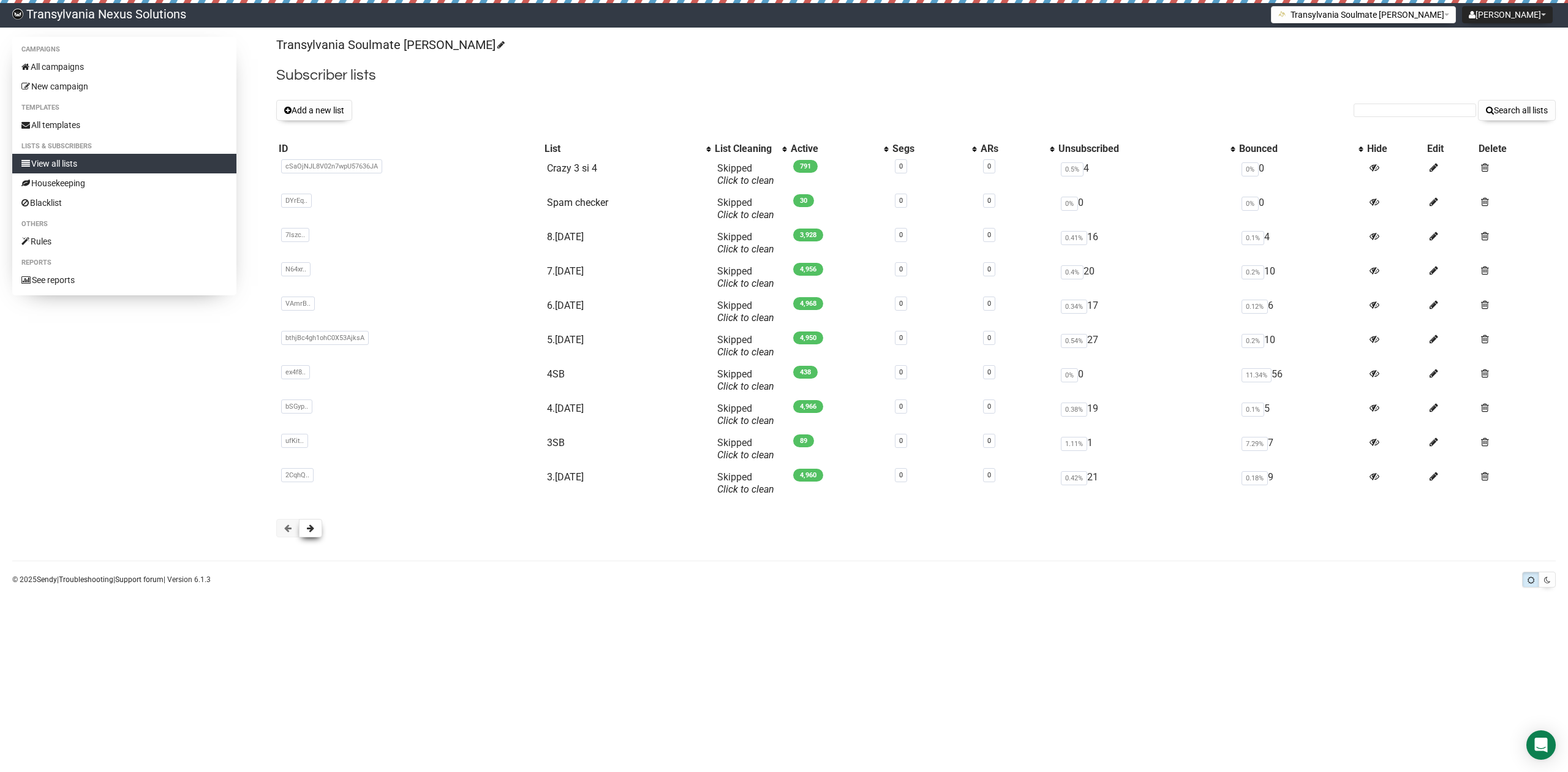
click at [305, 534] on button at bounding box center [311, 528] width 23 height 18
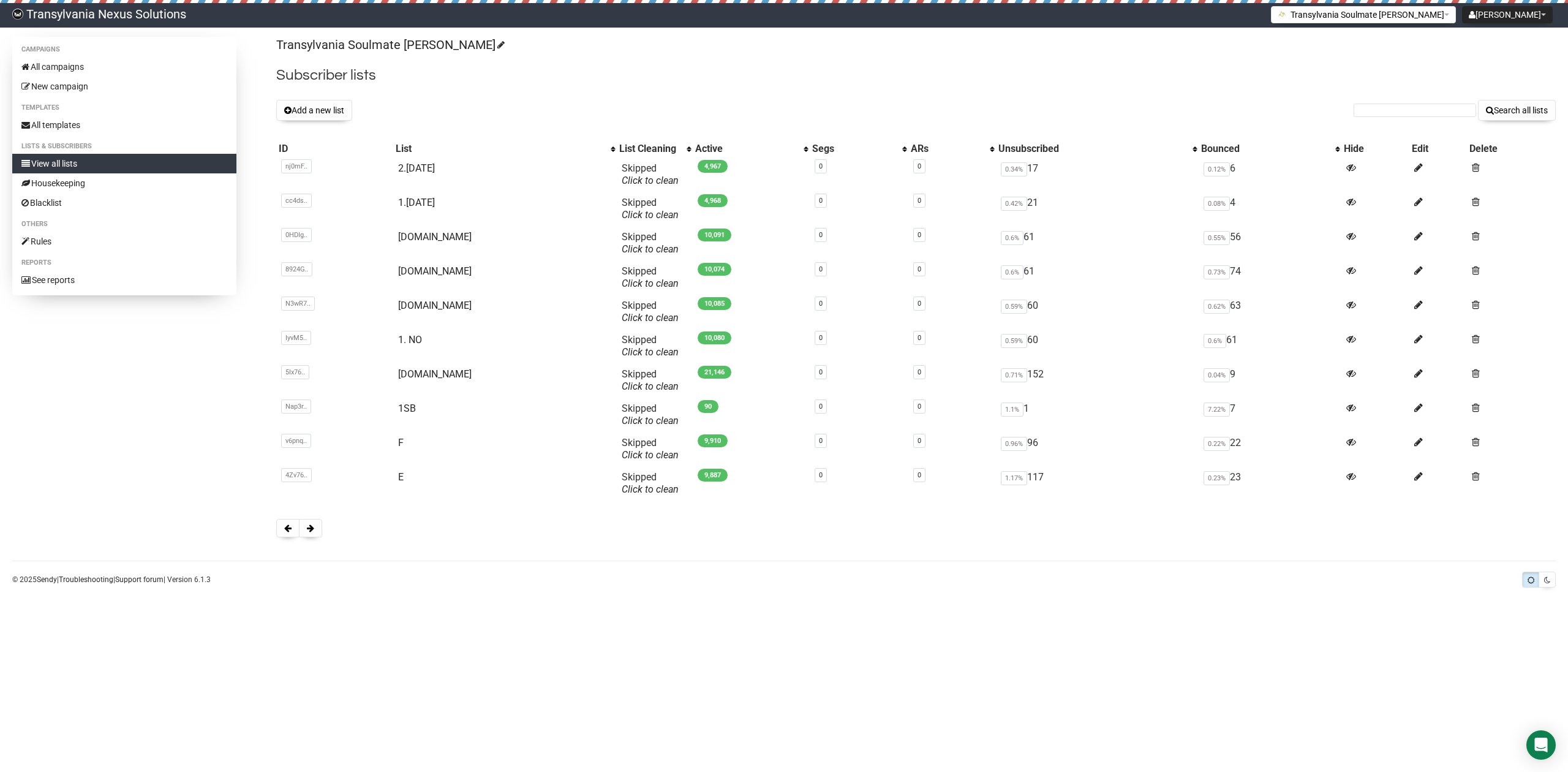
click at [305, 534] on button at bounding box center [311, 528] width 23 height 18
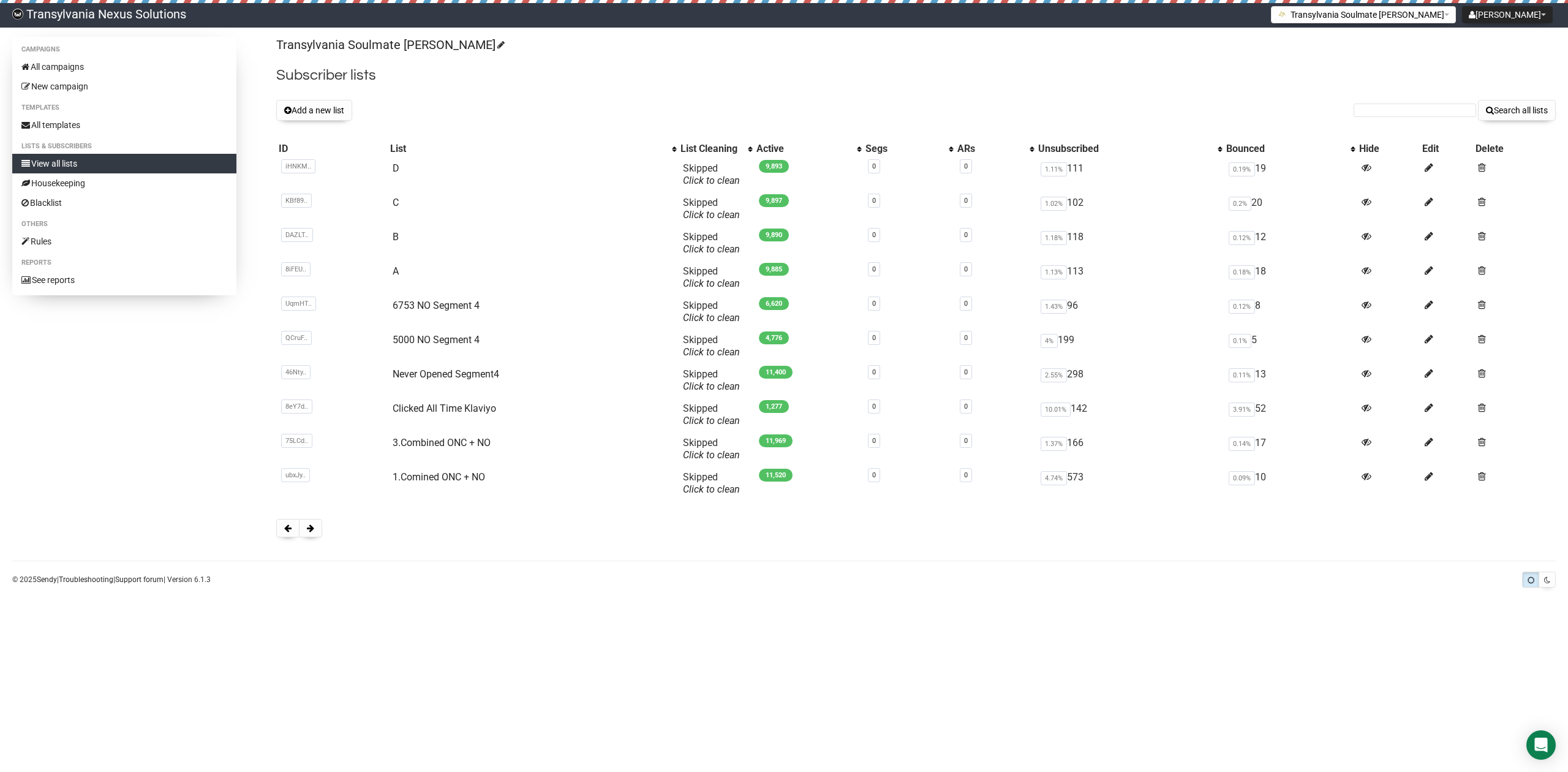
click at [305, 534] on button at bounding box center [311, 528] width 23 height 18
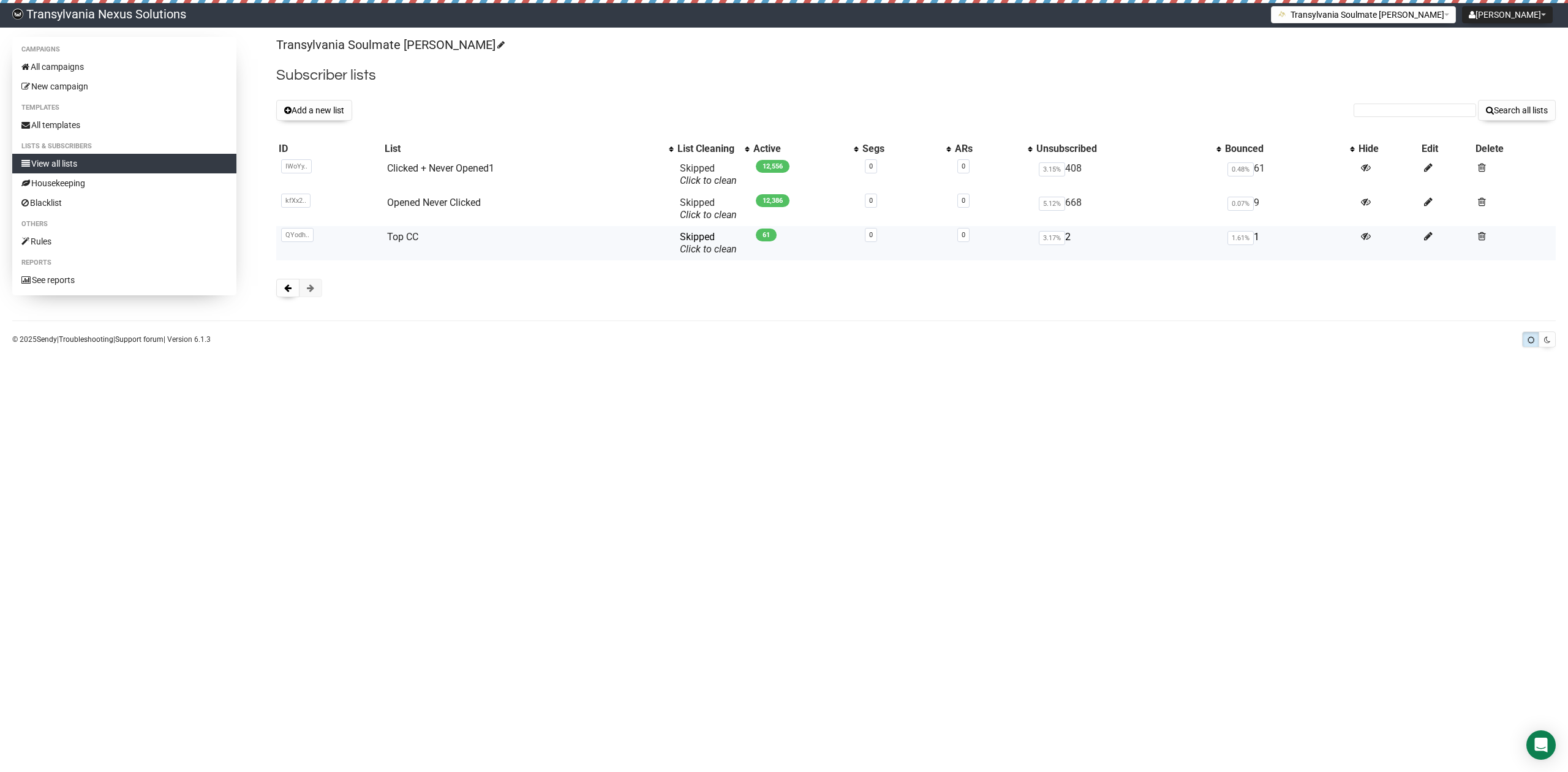
click at [419, 234] on td "Top CC" at bounding box center [529, 243] width 293 height 34
click at [408, 236] on link "Top CC" at bounding box center [403, 237] width 31 height 12
click at [293, 292] on button at bounding box center [288, 287] width 23 height 18
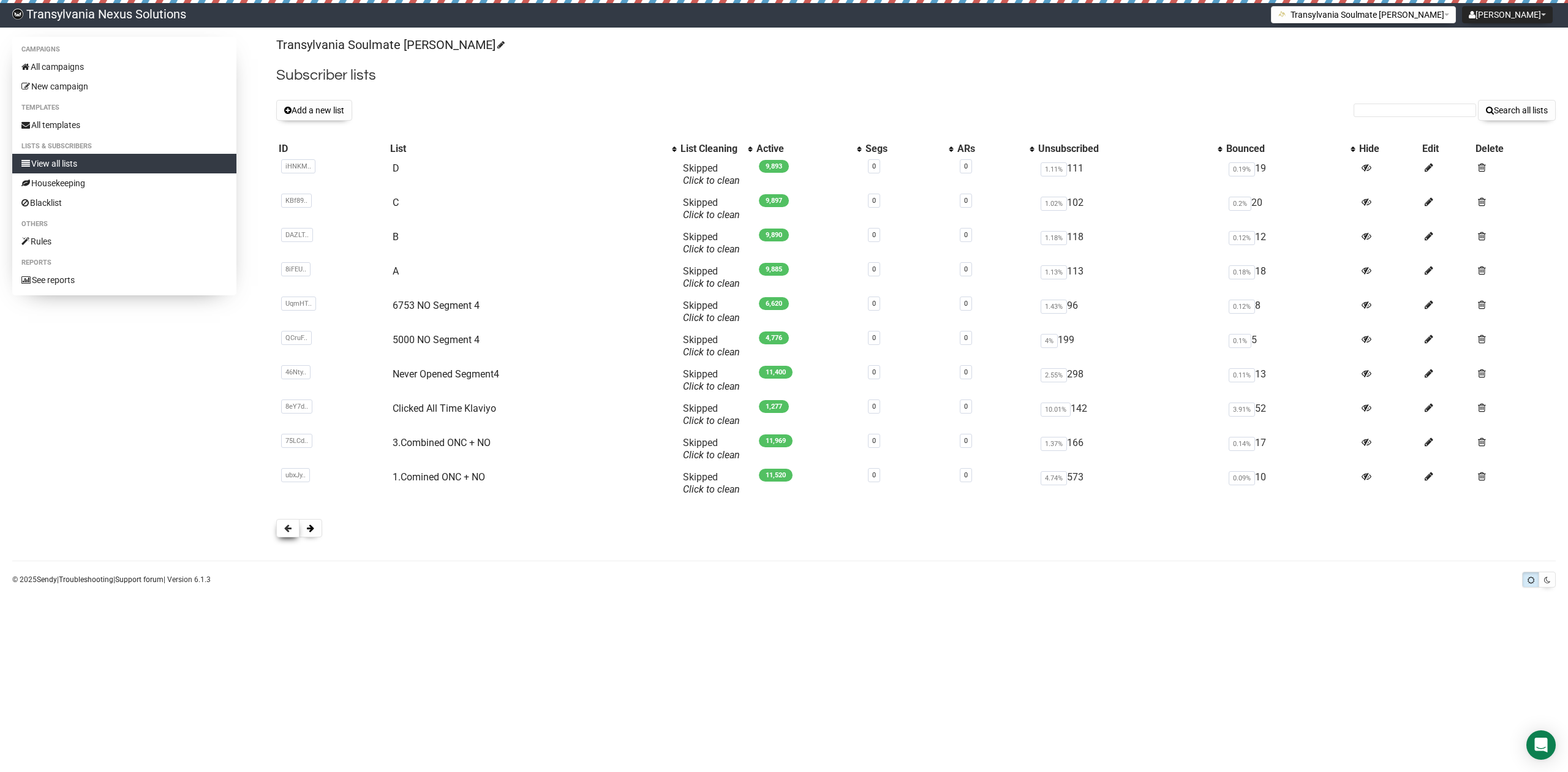
click at [281, 526] on button at bounding box center [288, 528] width 23 height 18
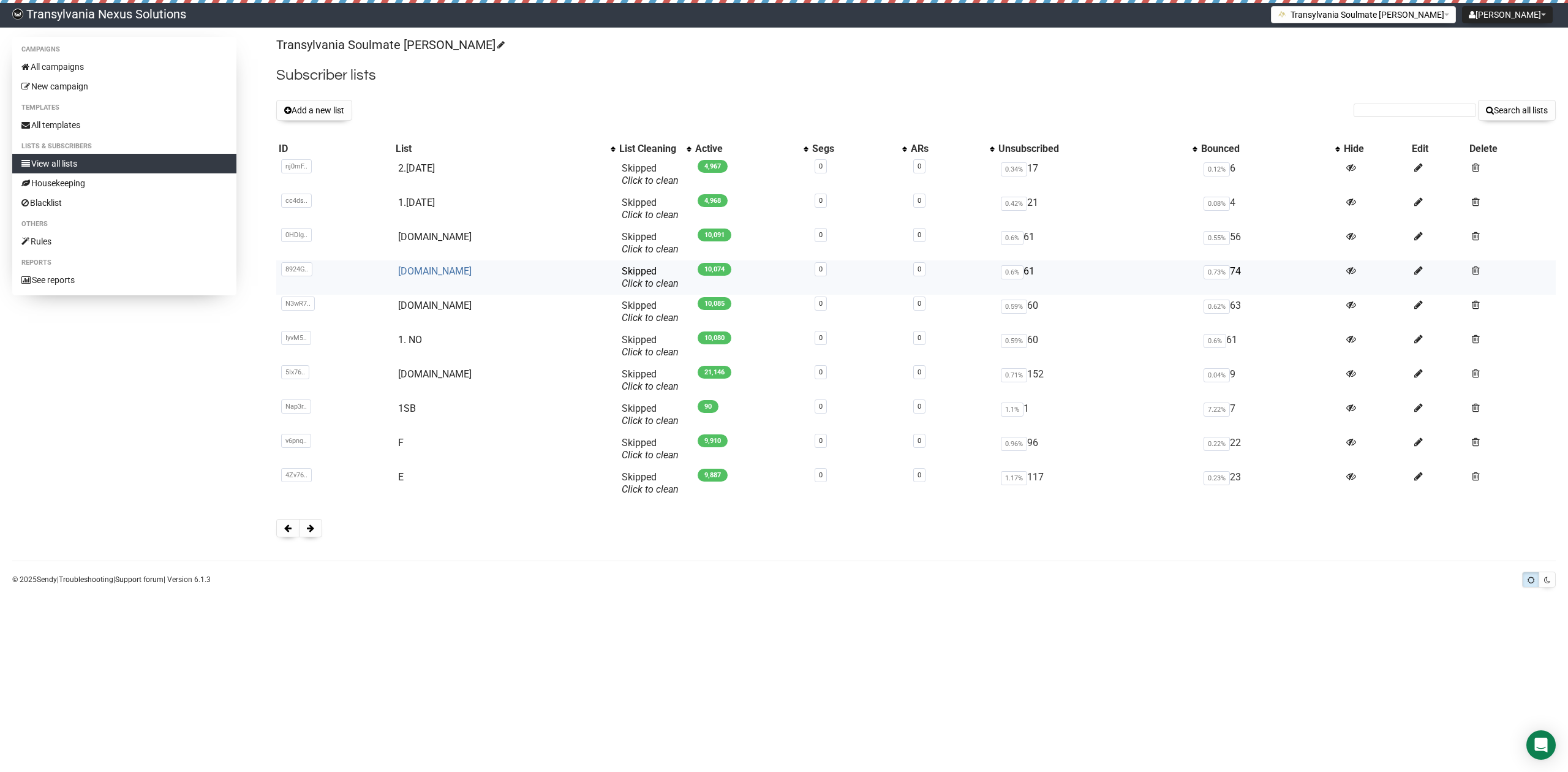
click at [414, 268] on link "3.NO" at bounding box center [435, 271] width 74 height 12
click at [417, 310] on link "2.NO" at bounding box center [435, 306] width 74 height 12
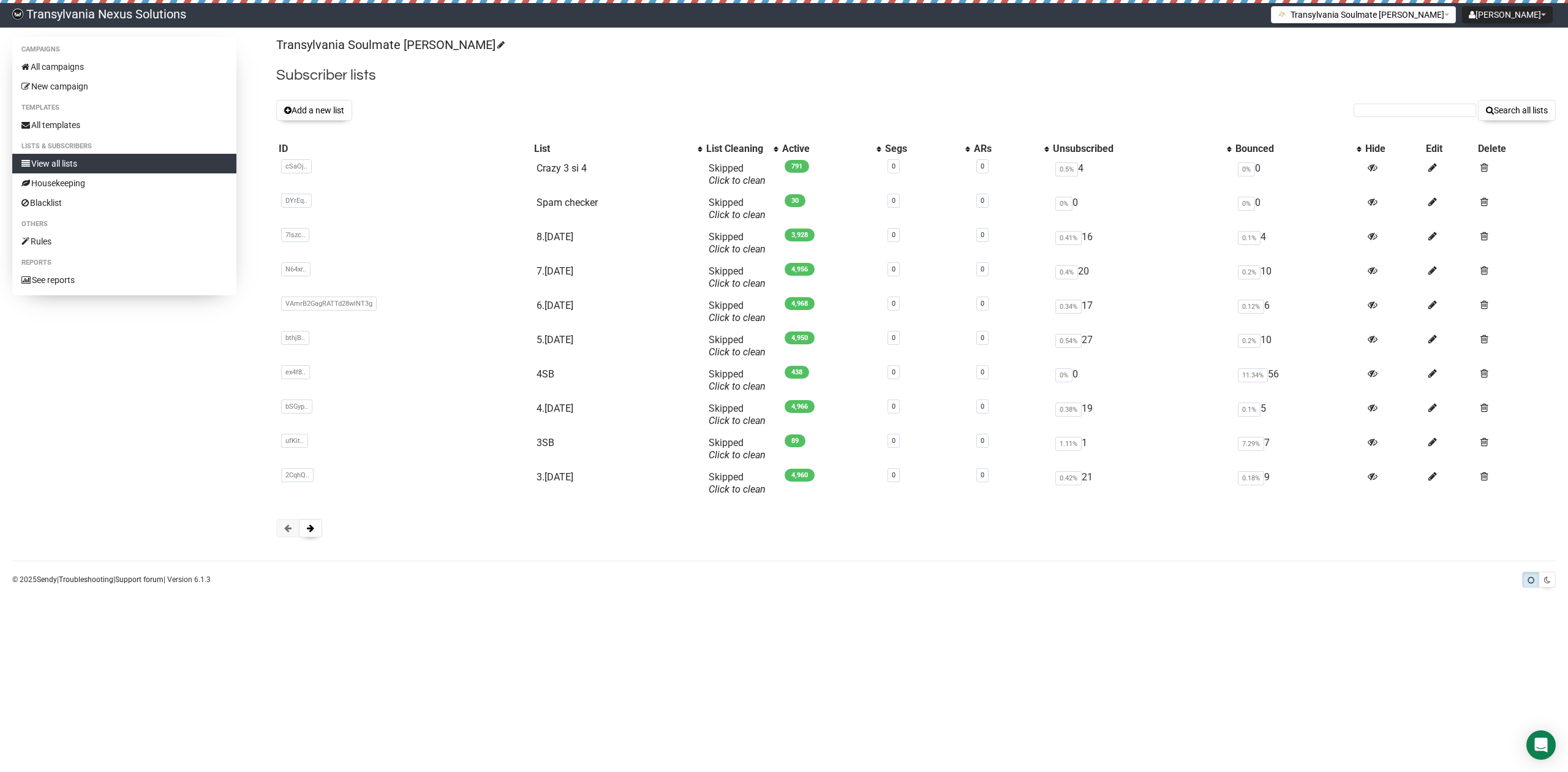
click at [284, 529] on span at bounding box center [288, 528] width 7 height 9
click at [309, 531] on span at bounding box center [311, 528] width 7 height 9
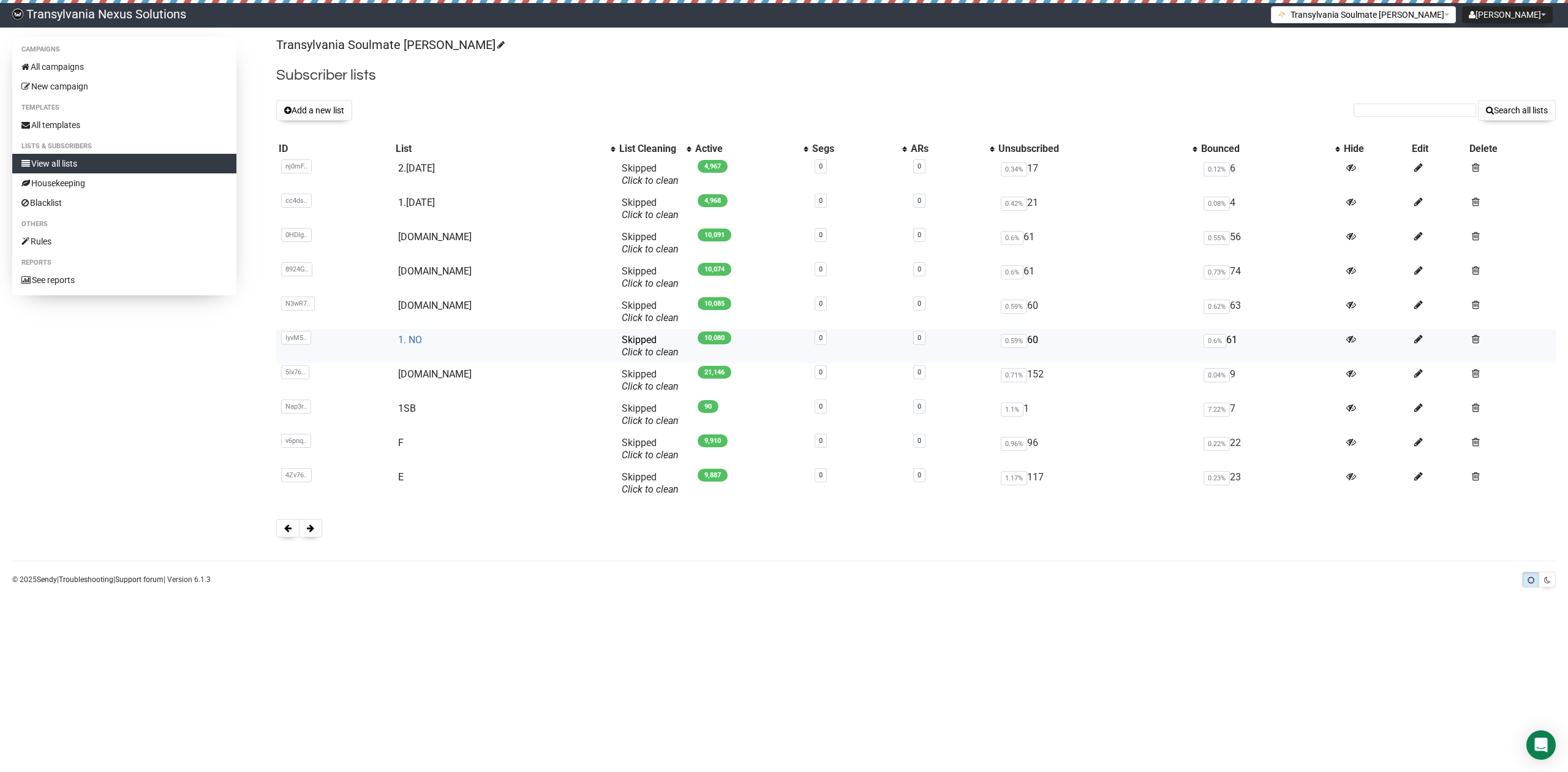
click at [412, 341] on link "1. NO" at bounding box center [410, 340] width 24 height 12
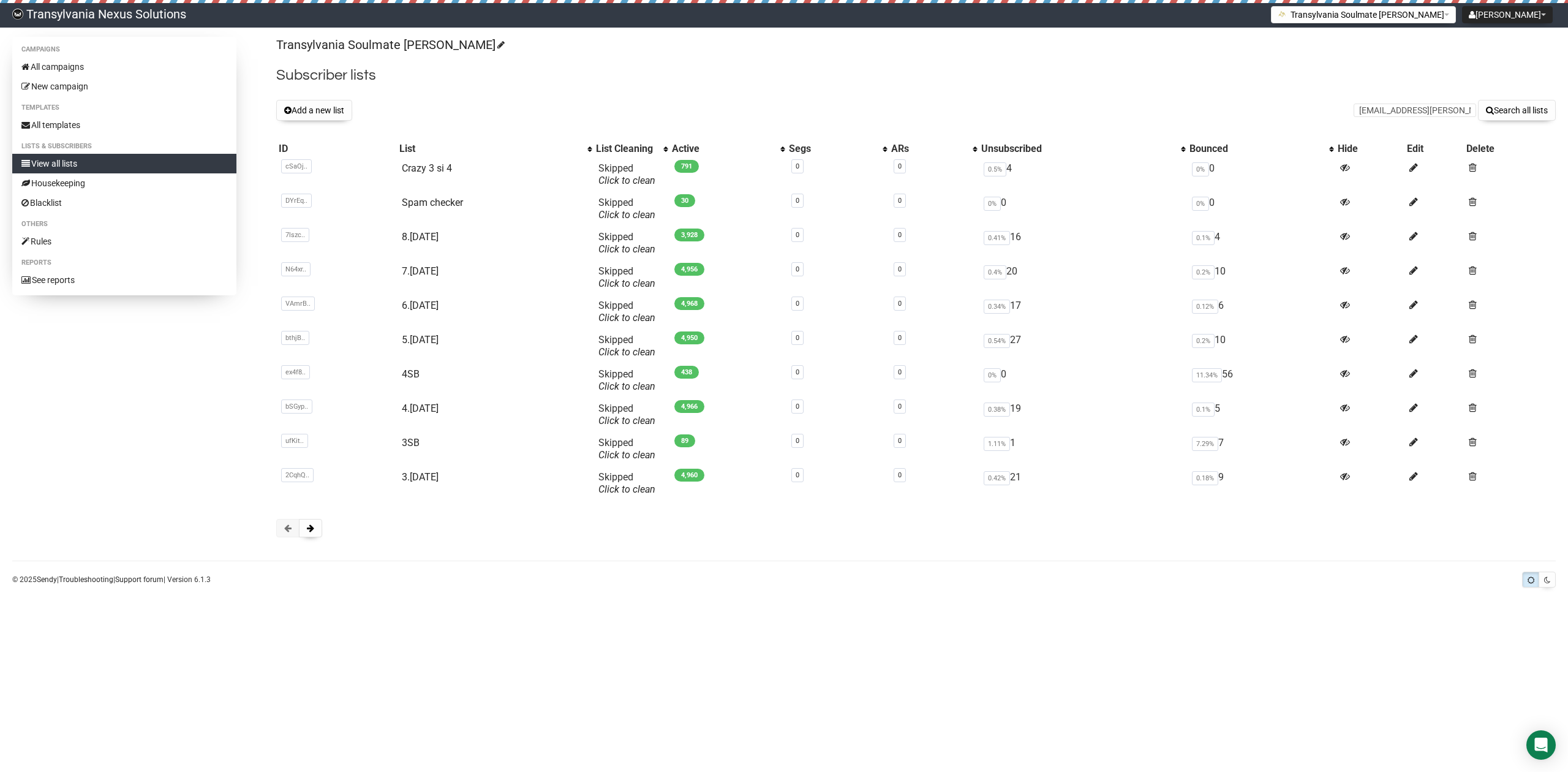
scroll to position [0, 12]
type input "cy-kasperbauer@t-online.de"
click at [1537, 103] on button "Search all lists" at bounding box center [1517, 110] width 77 height 20
click at [315, 519] on button at bounding box center [311, 528] width 23 height 18
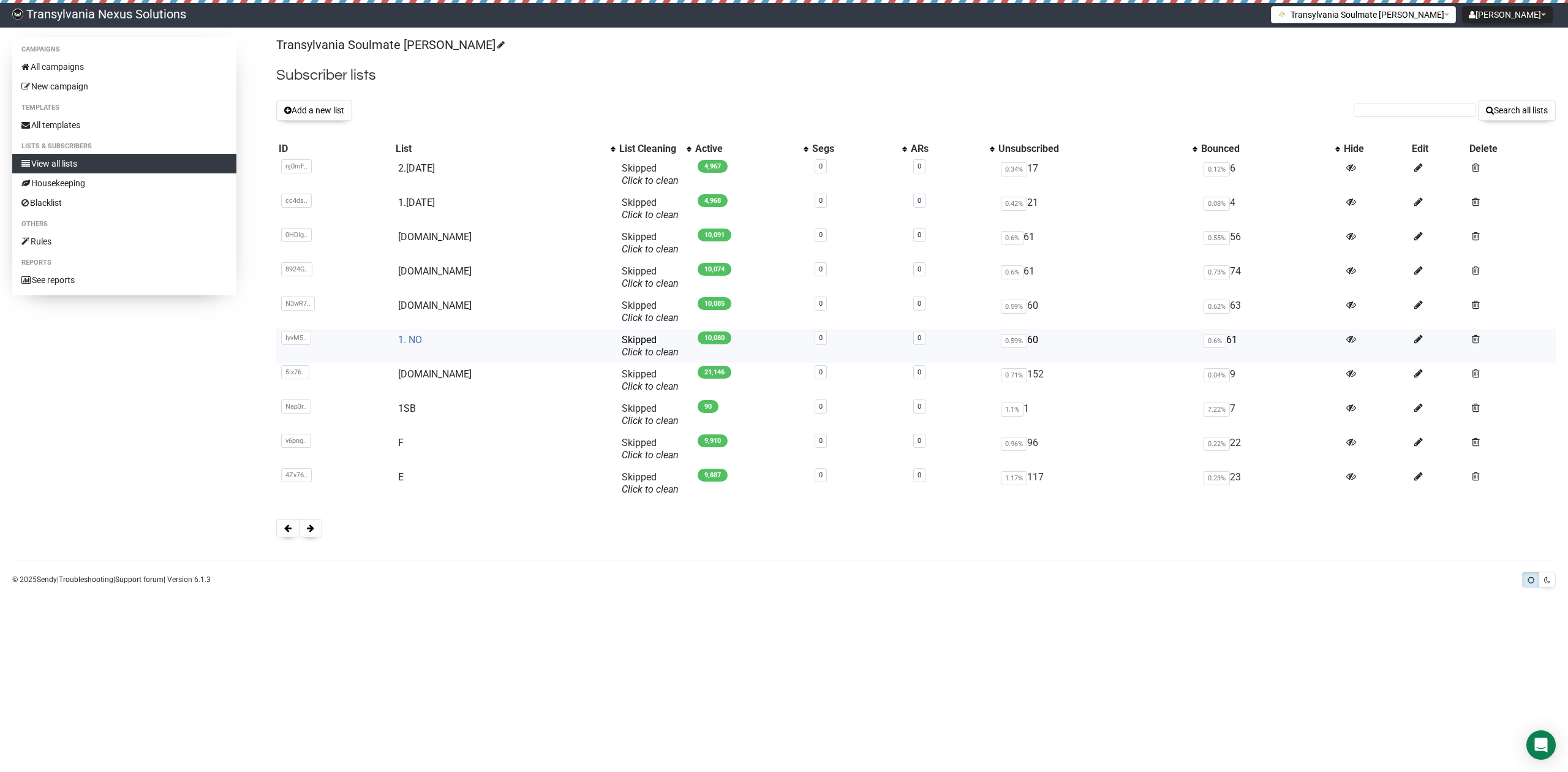
click at [417, 338] on link "1. NO" at bounding box center [410, 340] width 24 height 12
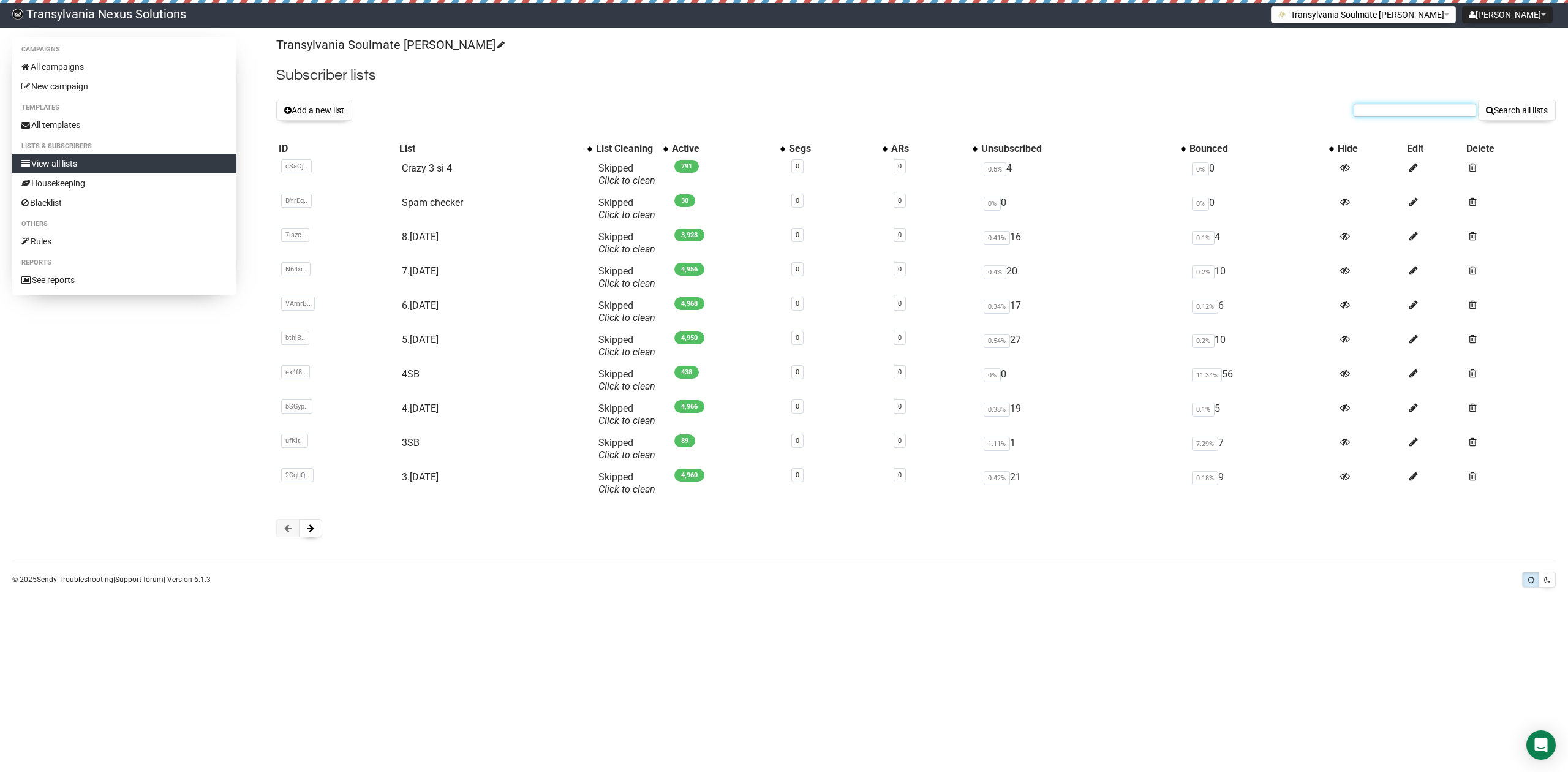
click at [1377, 113] on input "text" at bounding box center [1415, 110] width 123 height 13
paste input "barbara.kramer@oset.de"
type input "barbara.kramer@oset.de"
click at [1503, 108] on button "Search all lists" at bounding box center [1517, 110] width 77 height 20
click at [316, 535] on button at bounding box center [311, 528] width 23 height 18
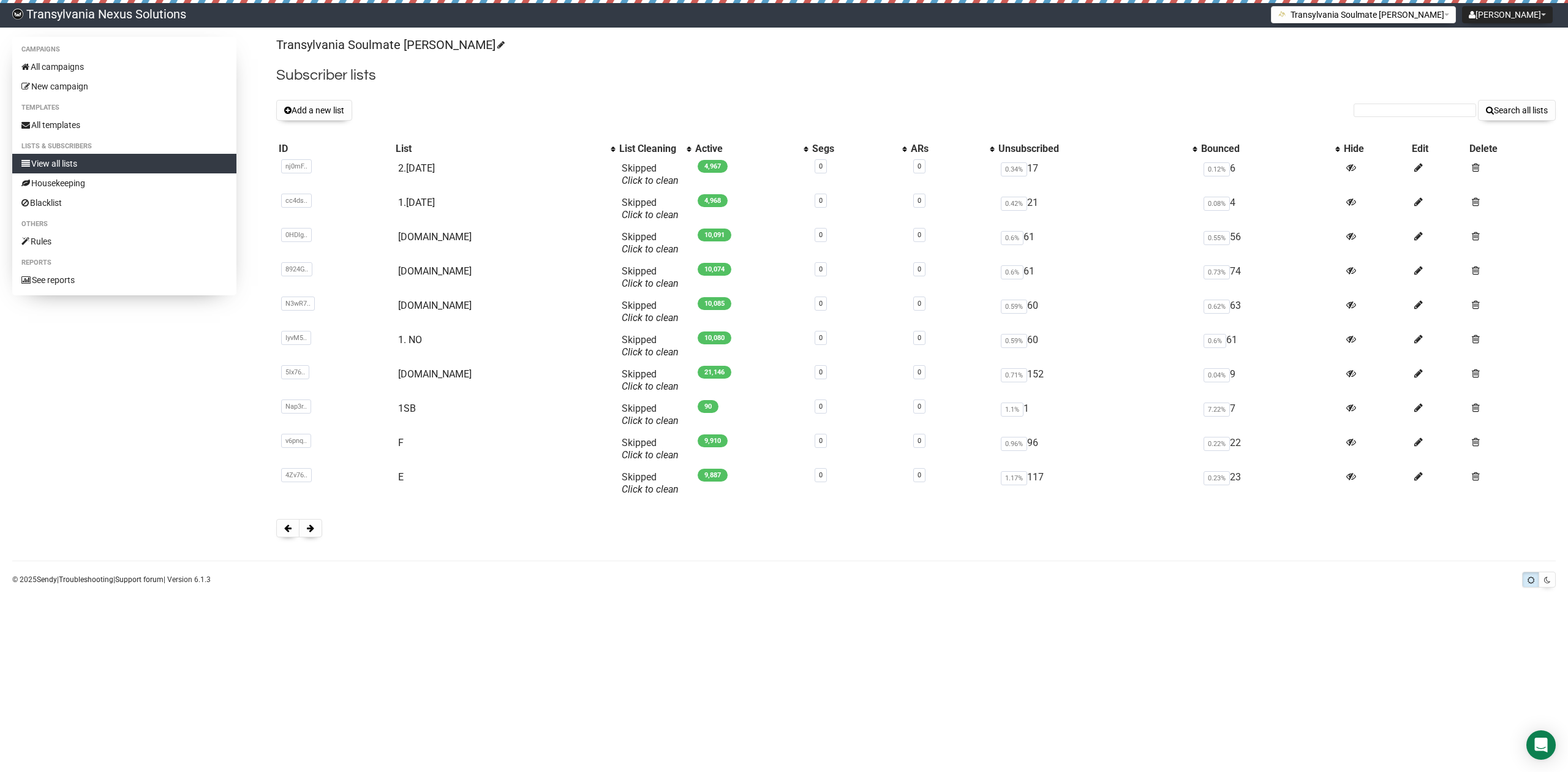
click at [316, 535] on button at bounding box center [311, 528] width 23 height 18
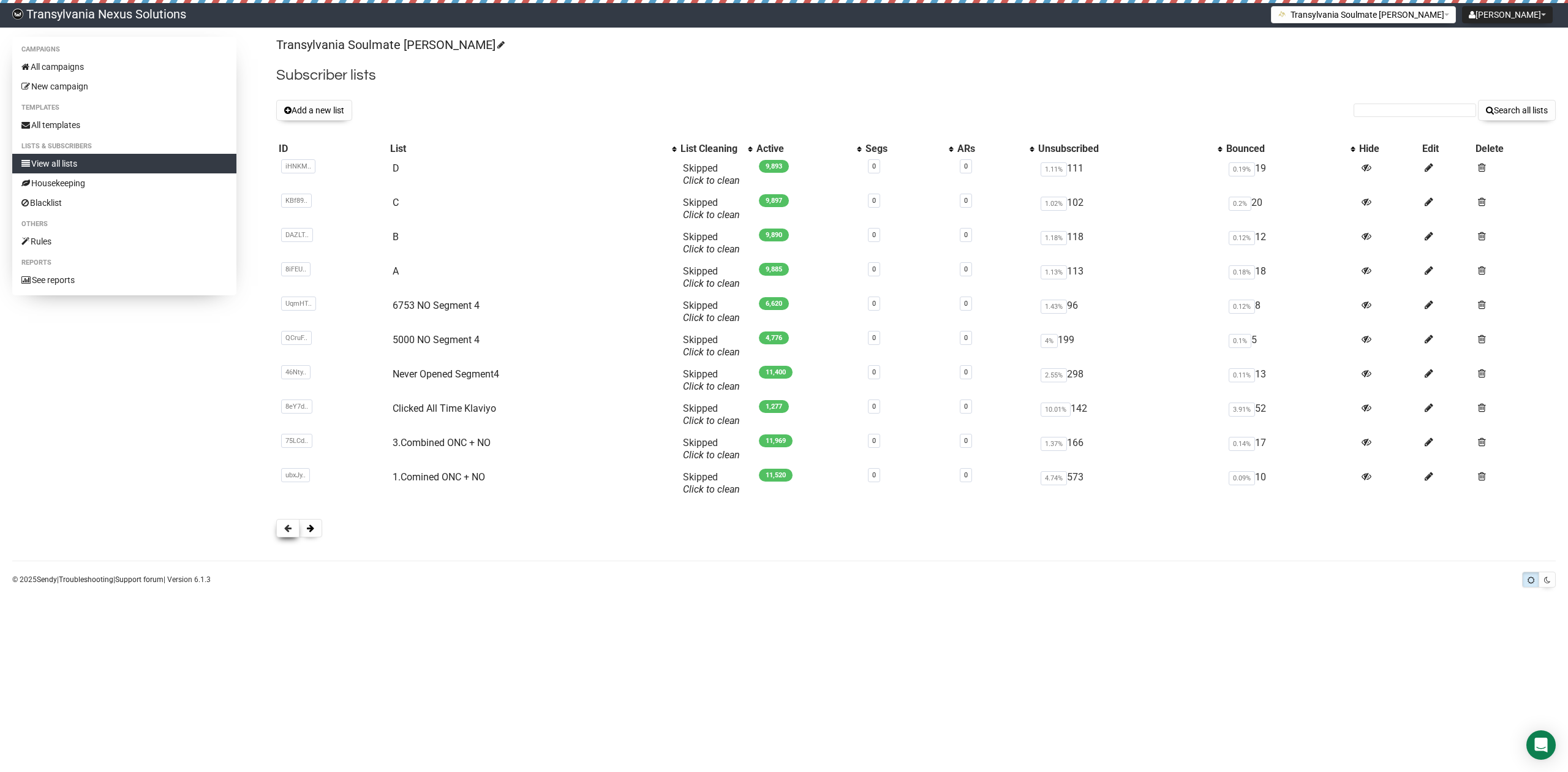
click at [297, 527] on button at bounding box center [288, 528] width 23 height 18
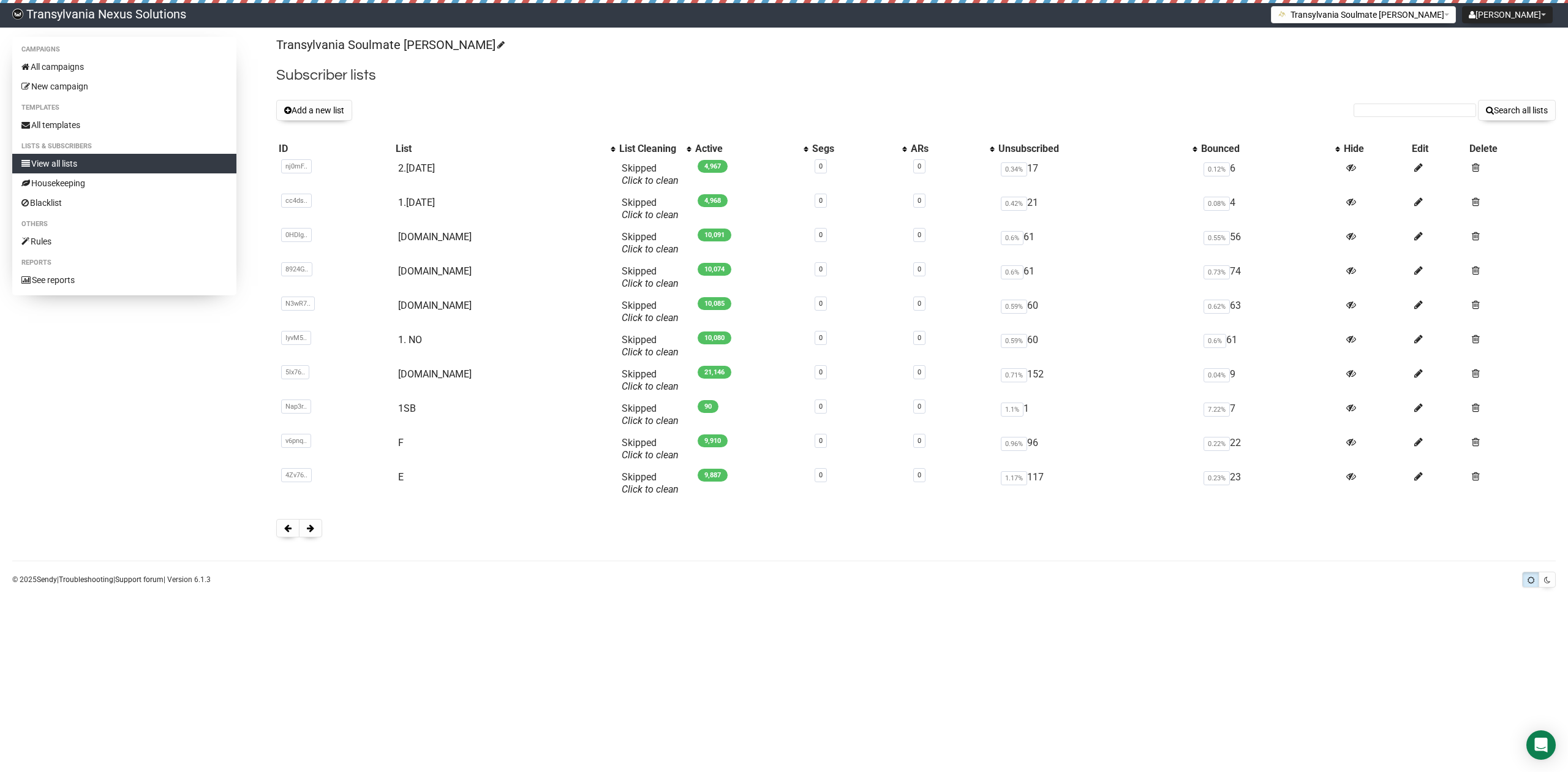
click at [270, 540] on div "Campaigns All campaigns New campaign Templates All templates Lists & subscriber…" at bounding box center [784, 292] width 1544 height 512
click at [414, 304] on link "[DOMAIN_NAME]" at bounding box center [435, 306] width 74 height 12
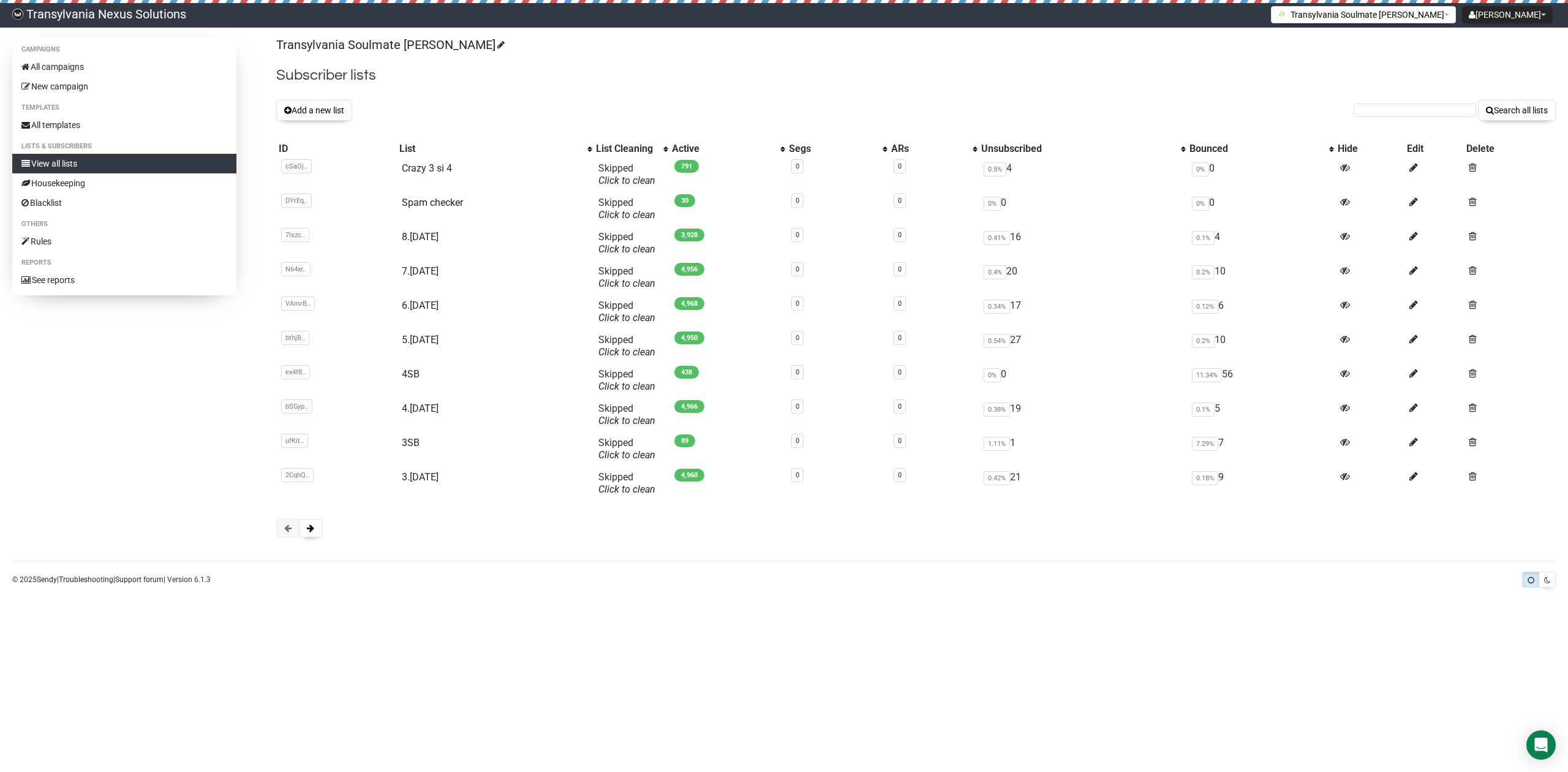
click at [1387, 120] on form "Search all lists" at bounding box center [1455, 110] width 202 height 20
click at [1379, 113] on input "text" at bounding box center [1415, 110] width 123 height 13
paste input "cy_fischer1987@yahoo.de"
click at [1363, 113] on input "cy_fischer1987@yahoo.de" at bounding box center [1415, 110] width 123 height 13
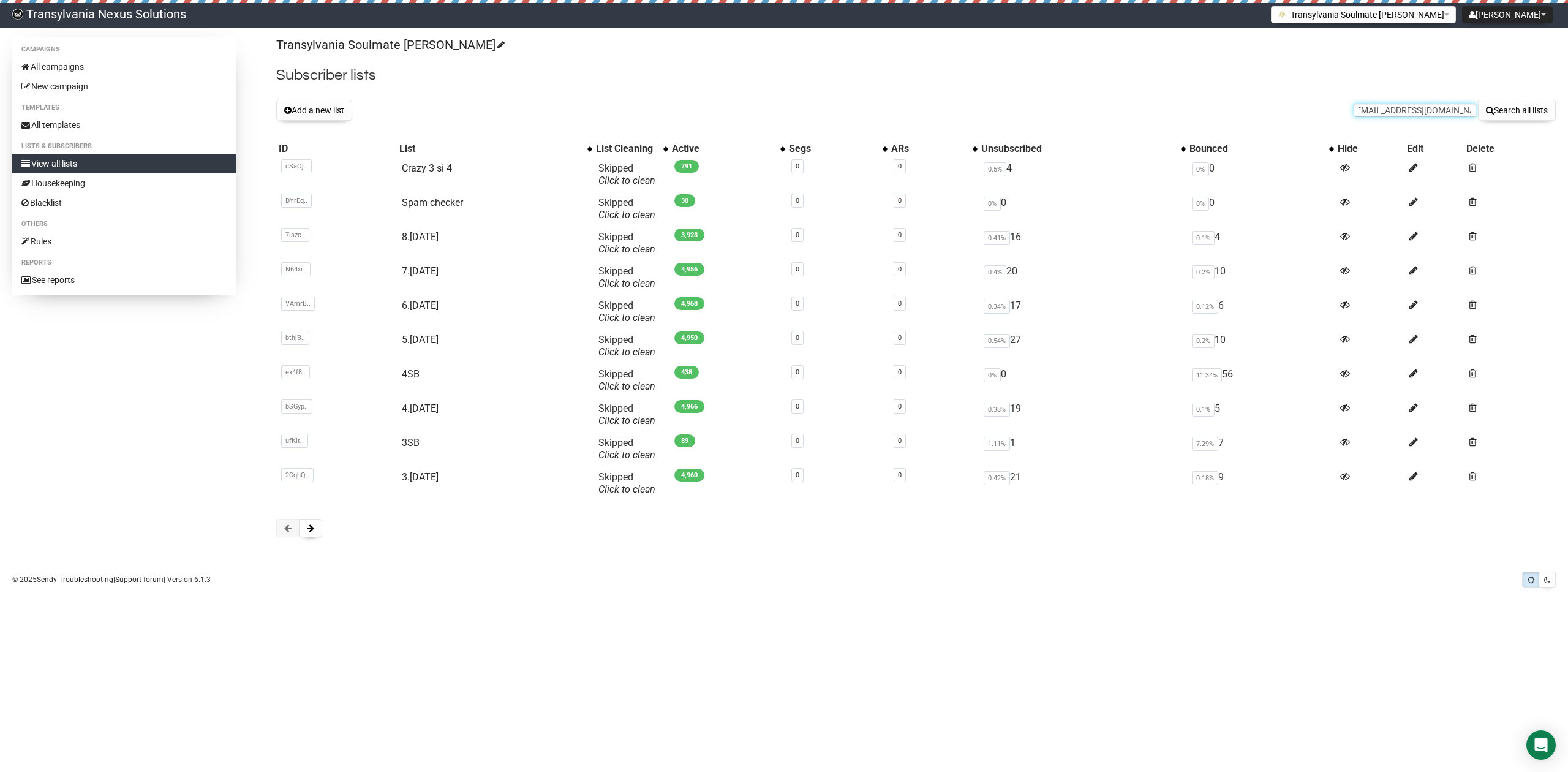
scroll to position [0, 0]
type input "cy_fischer1987@yahoo.de"
click at [1525, 108] on button "Search all lists" at bounding box center [1517, 110] width 77 height 20
click at [311, 527] on span at bounding box center [311, 528] width 7 height 9
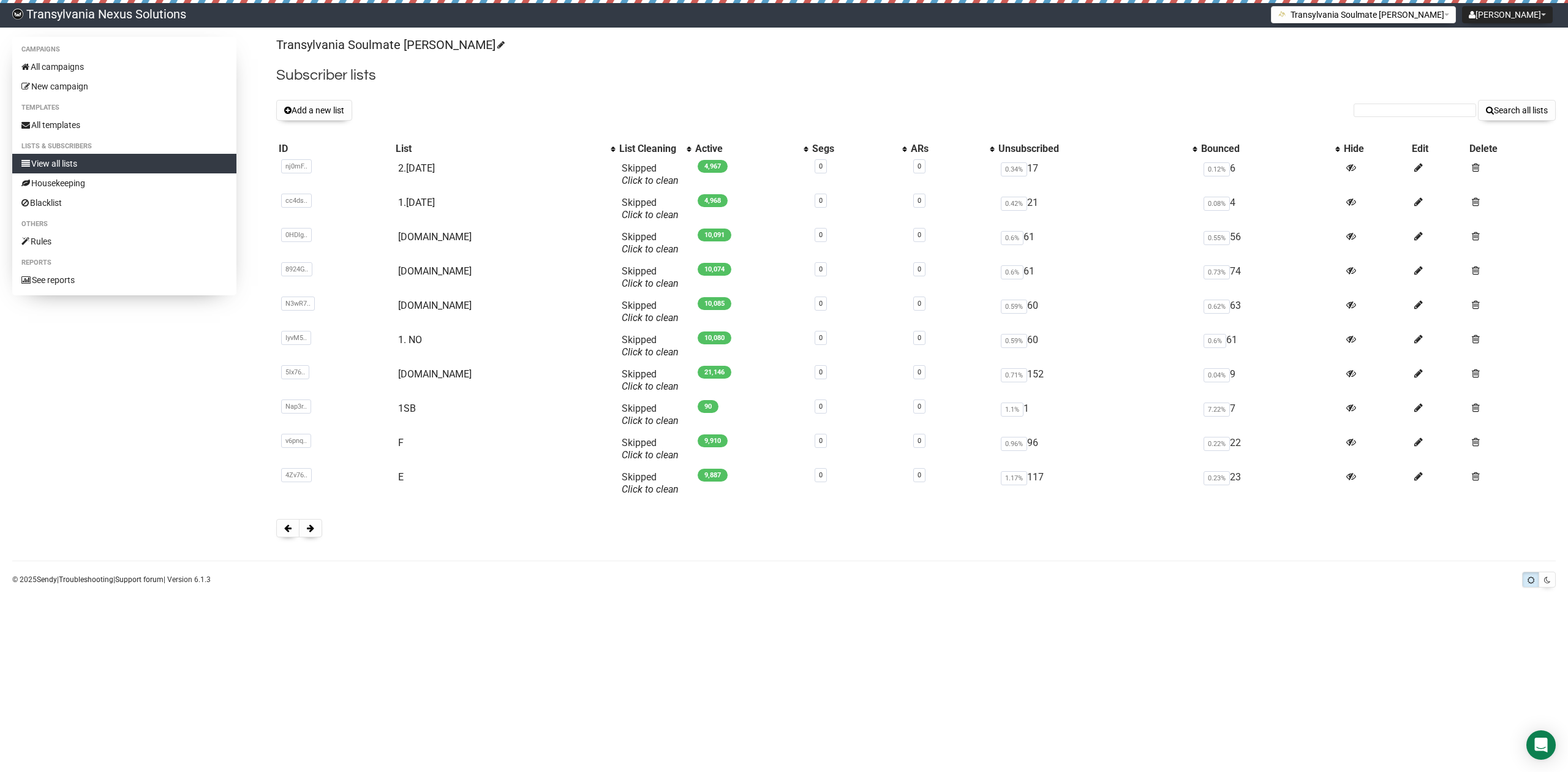
click at [311, 527] on span at bounding box center [311, 528] width 7 height 9
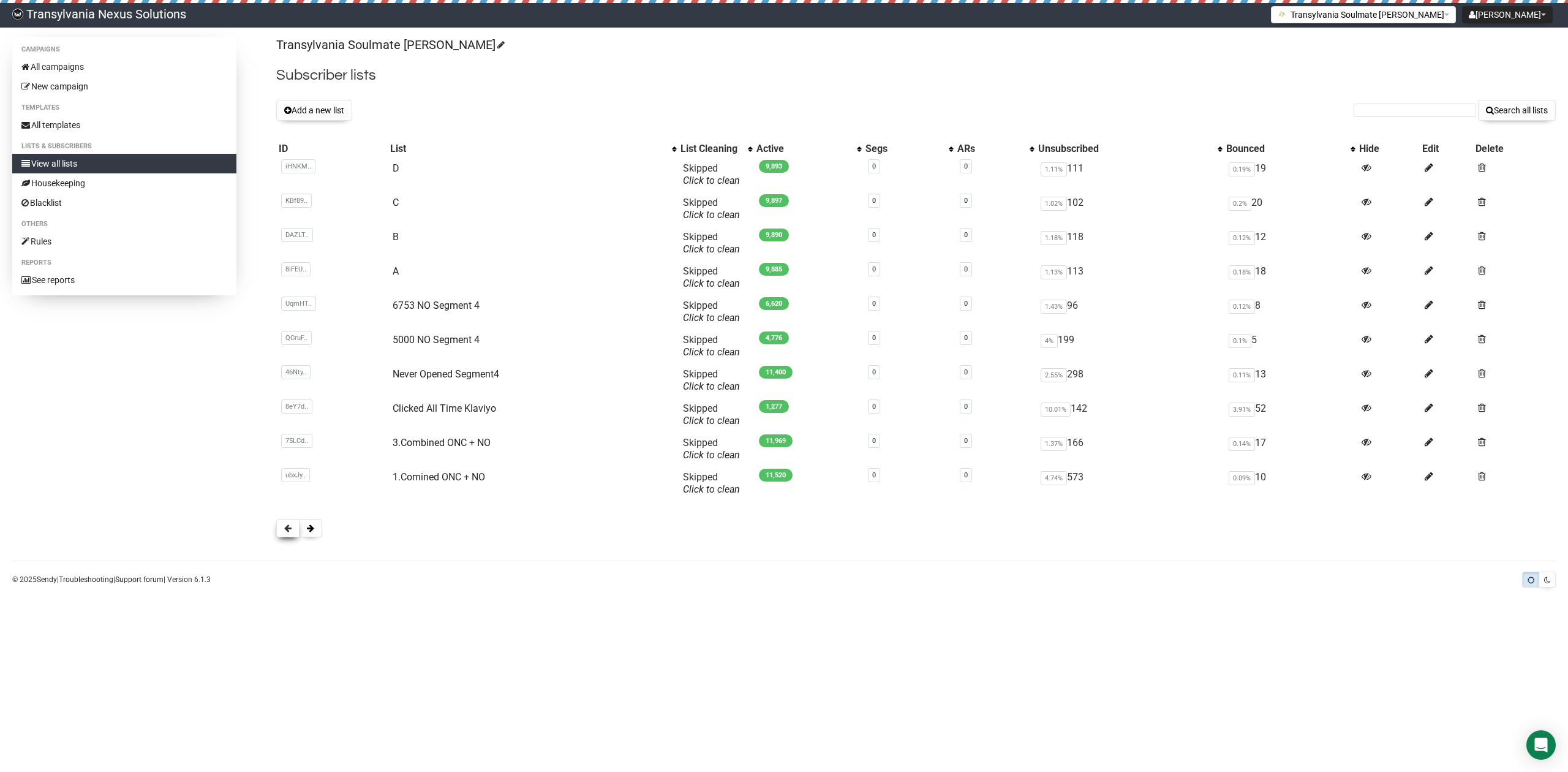
click at [293, 530] on button at bounding box center [288, 528] width 23 height 18
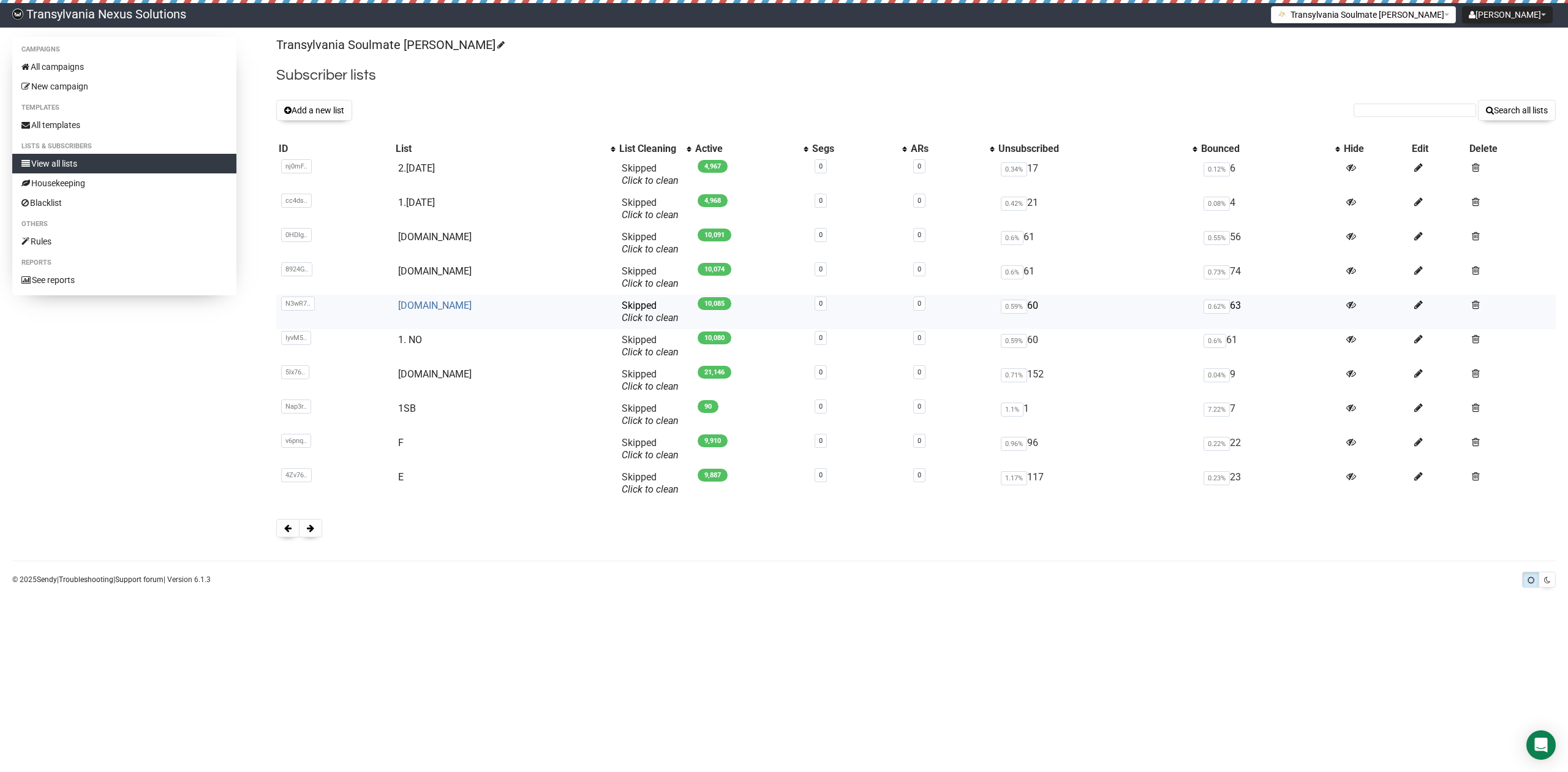
click at [417, 303] on link "[DOMAIN_NAME]" at bounding box center [435, 306] width 74 height 12
click at [422, 336] on link "1. NO" at bounding box center [410, 340] width 24 height 12
